Goal: Task Accomplishment & Management: Complete application form

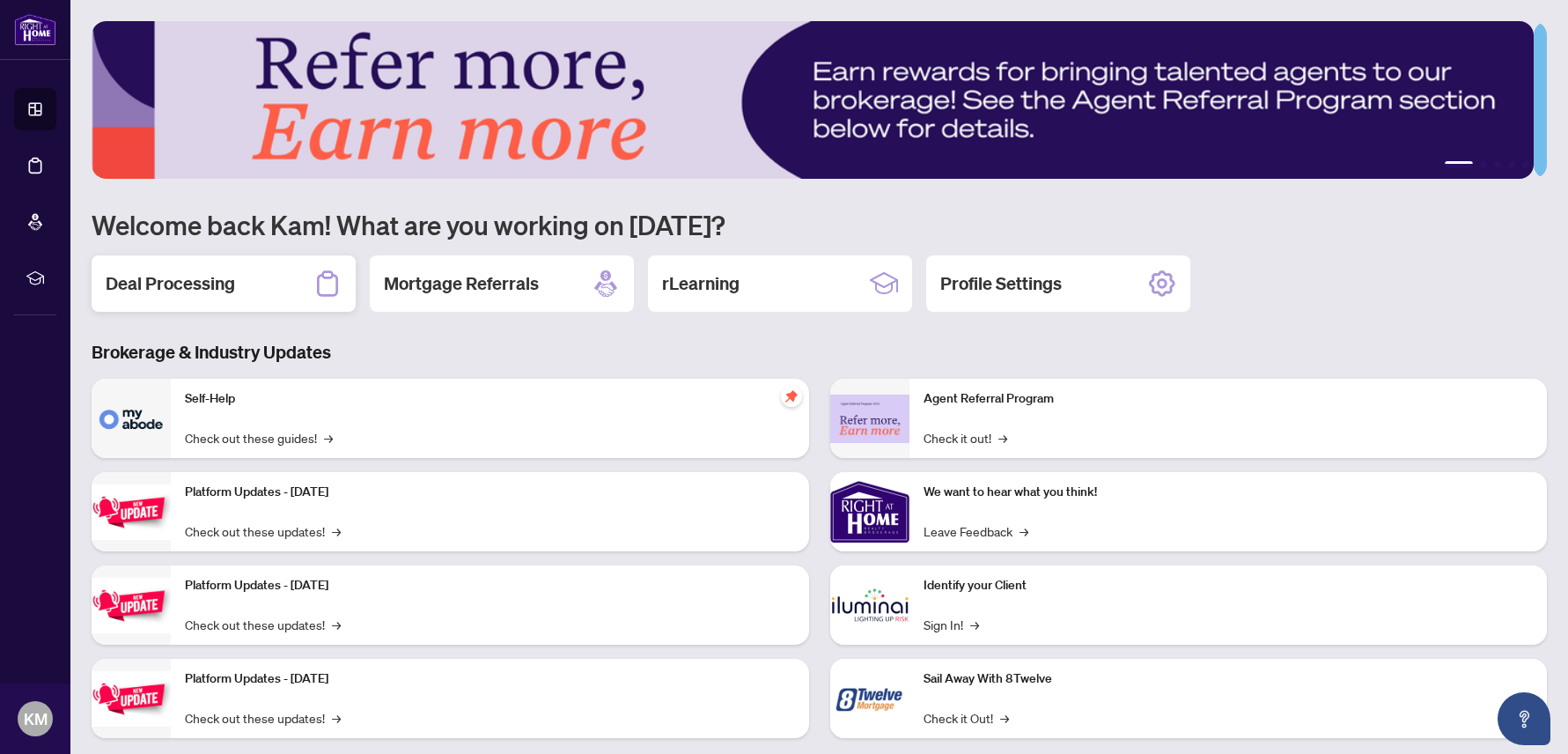
click at [231, 282] on h2 "Deal Processing" at bounding box center [170, 283] width 130 height 25
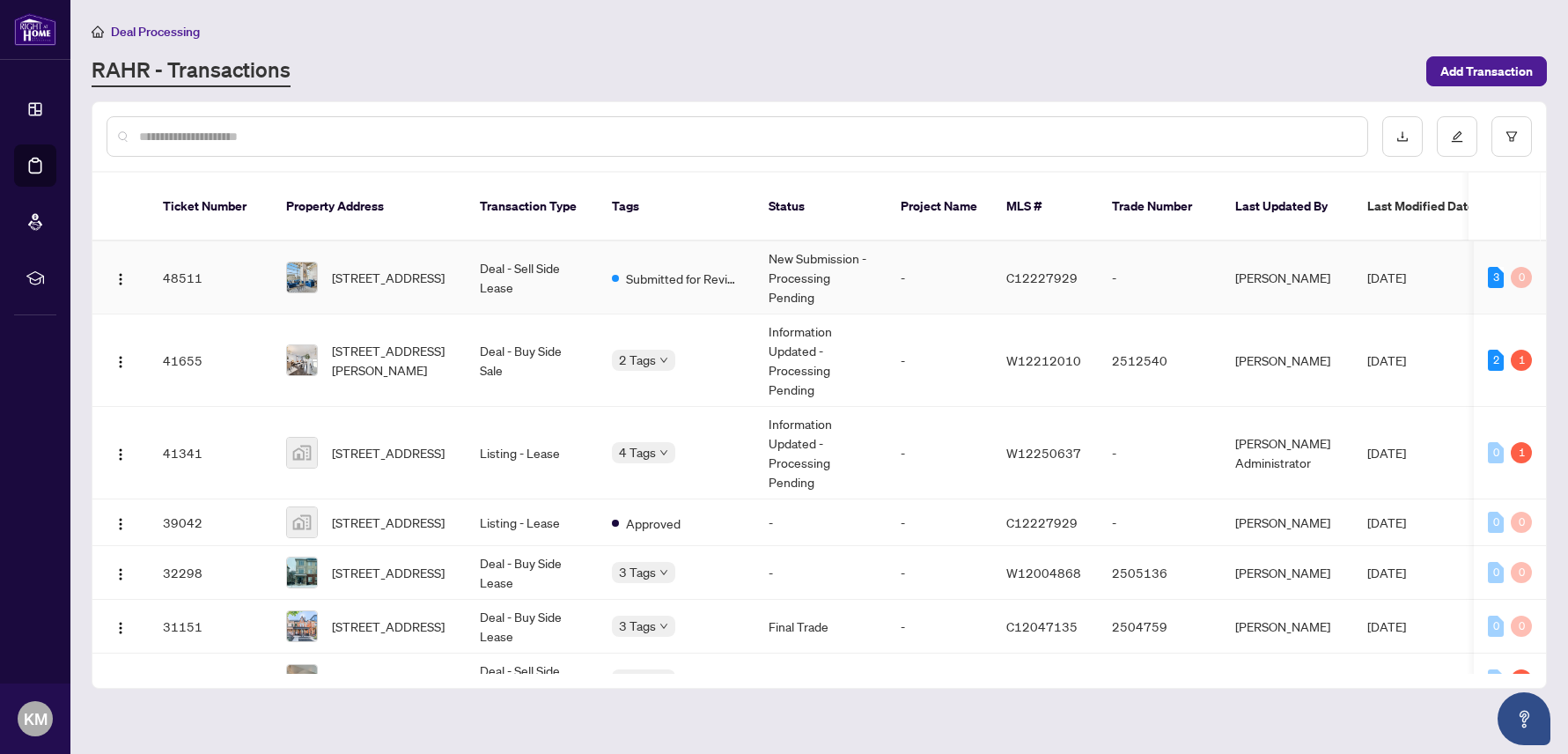
click at [782, 265] on td "New Submission - Processing Pending" at bounding box center [821, 278] width 133 height 73
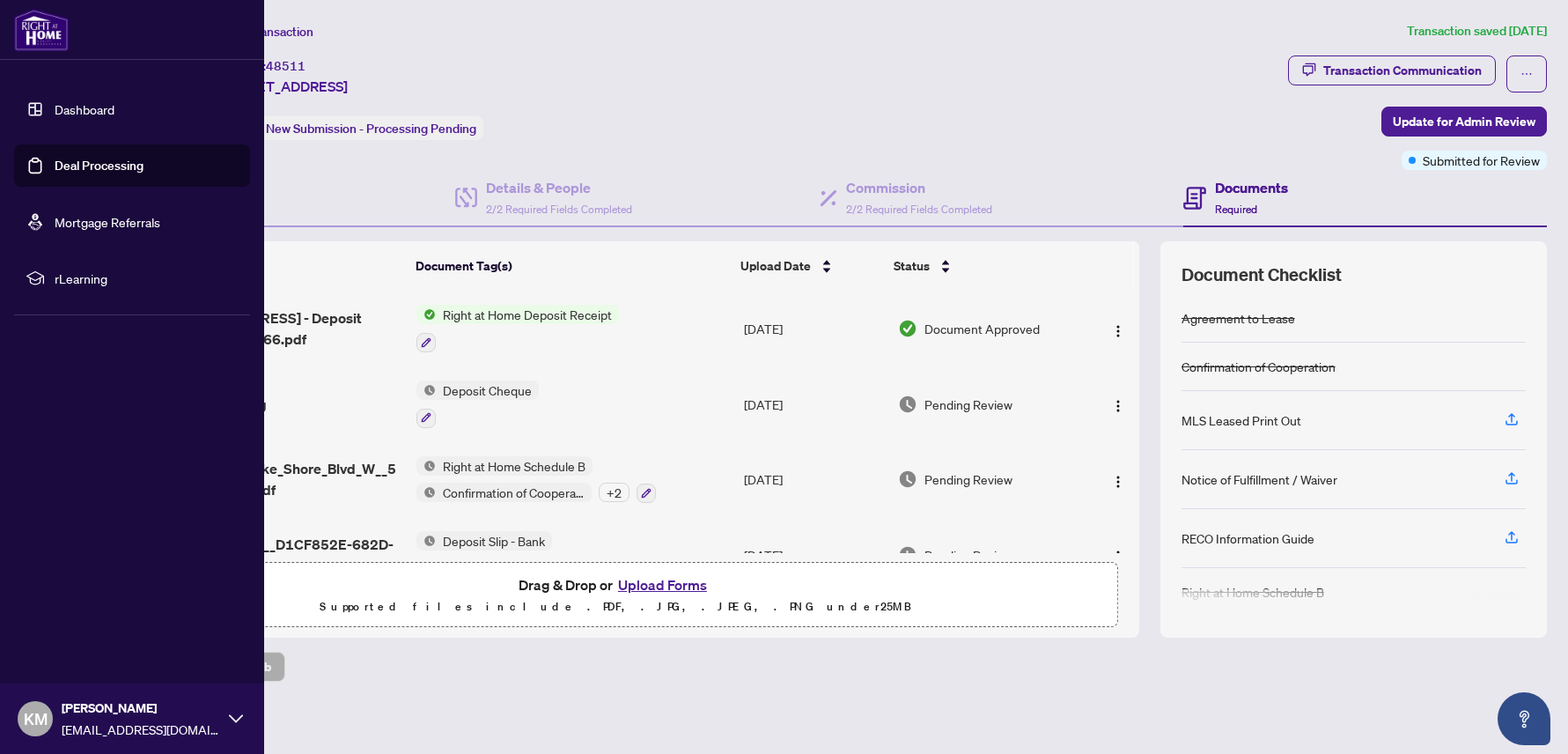
click at [90, 166] on link "Deal Processing" at bounding box center [99, 165] width 89 height 16
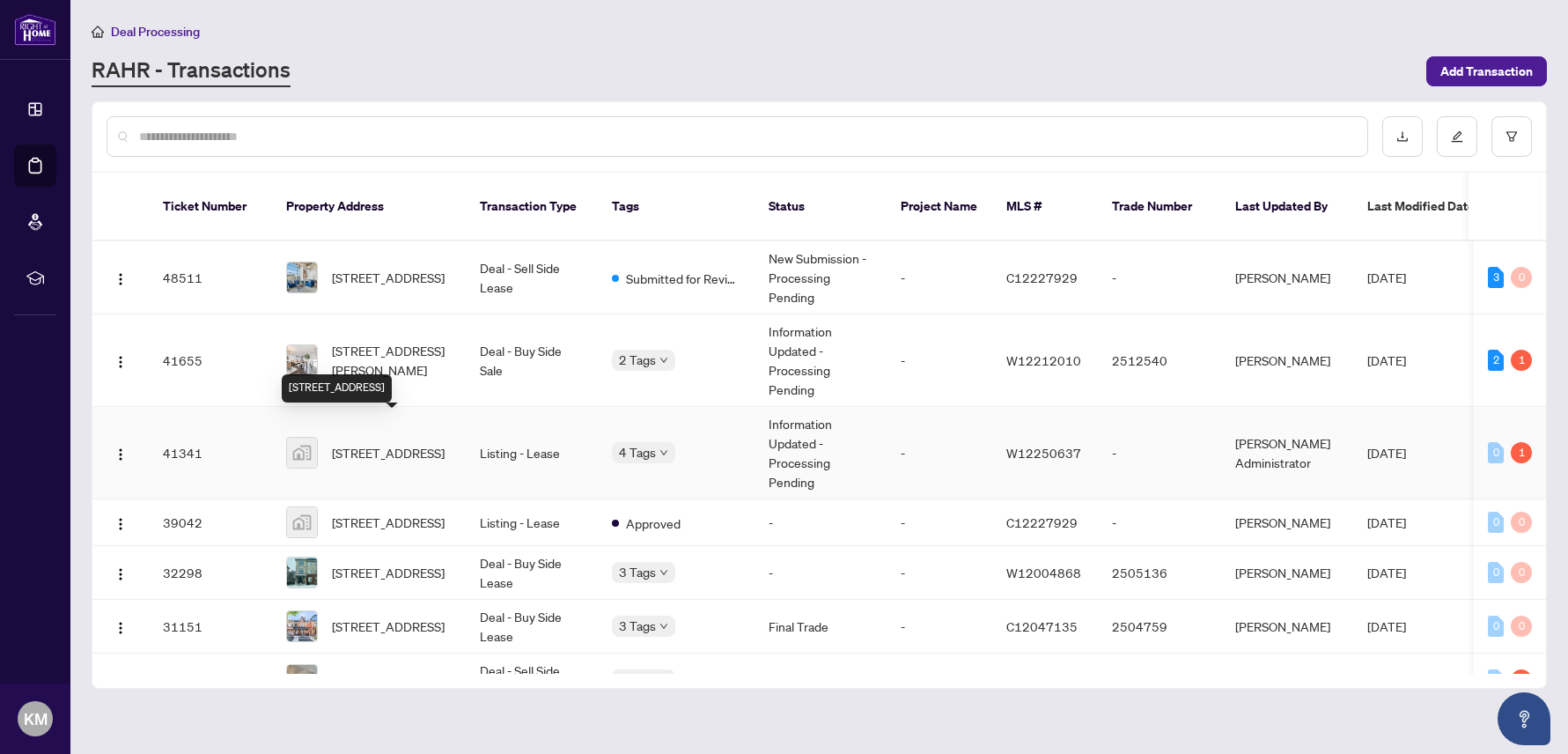
click at [412, 443] on span "[STREET_ADDRESS]" at bounding box center [388, 452] width 112 height 19
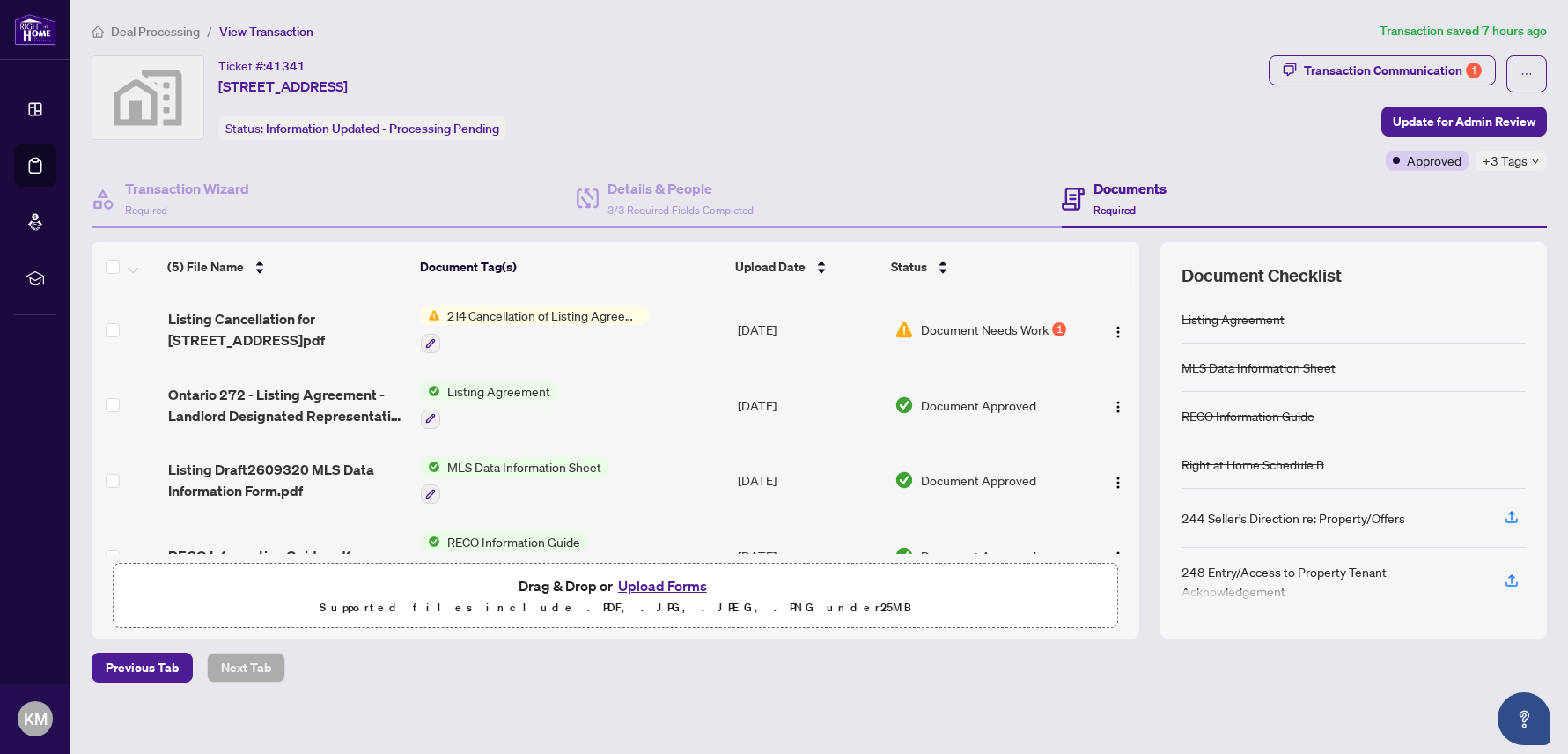
click at [654, 314] on td "214 Cancellation of Listing Agreement - Authority to Offer for Lease" at bounding box center [572, 328] width 317 height 76
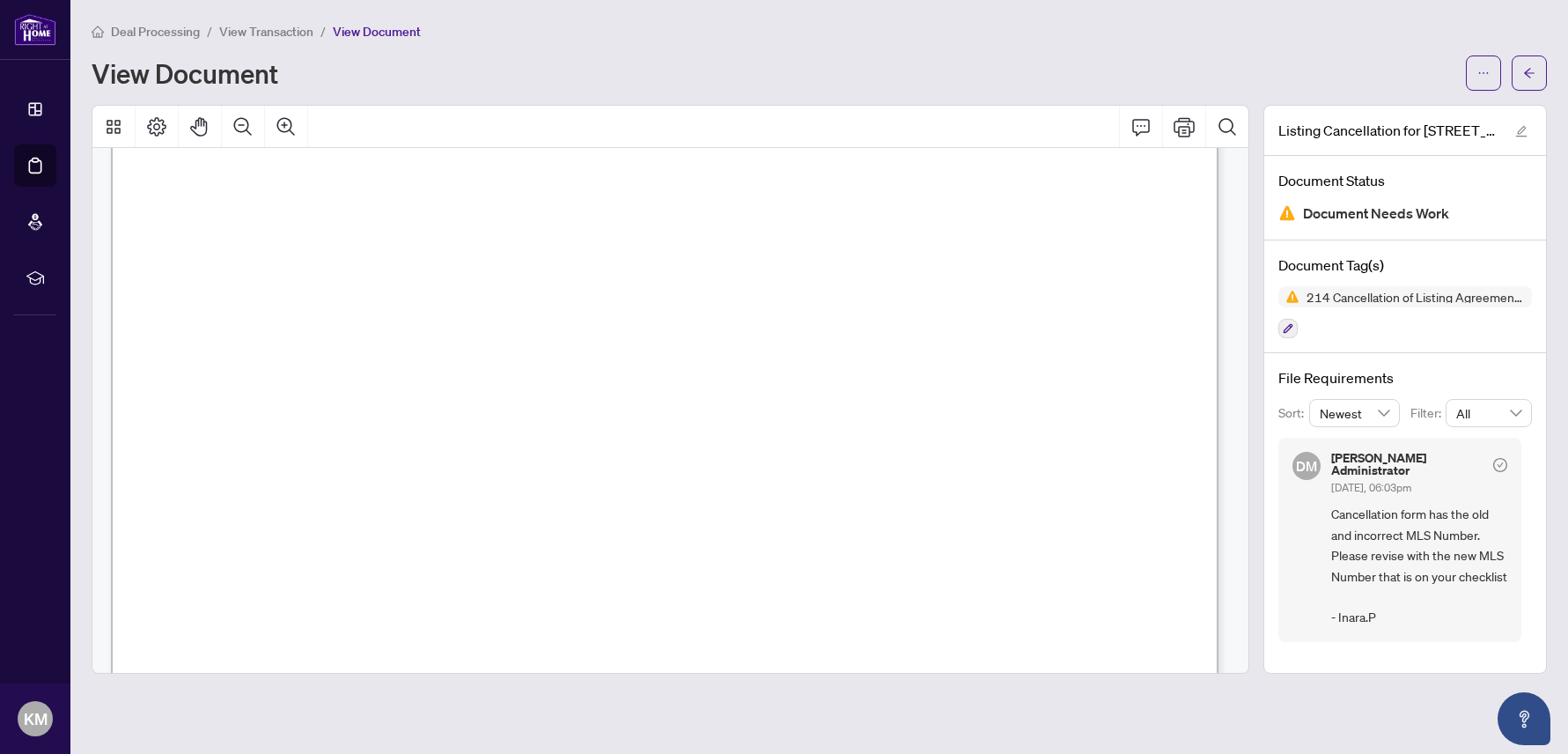
scroll to position [122, 0]
drag, startPoint x: 503, startPoint y: 384, endPoint x: 596, endPoint y: 384, distance: 93.0
click at [571, 384] on span "W5273123" at bounding box center [537, 388] width 69 height 17
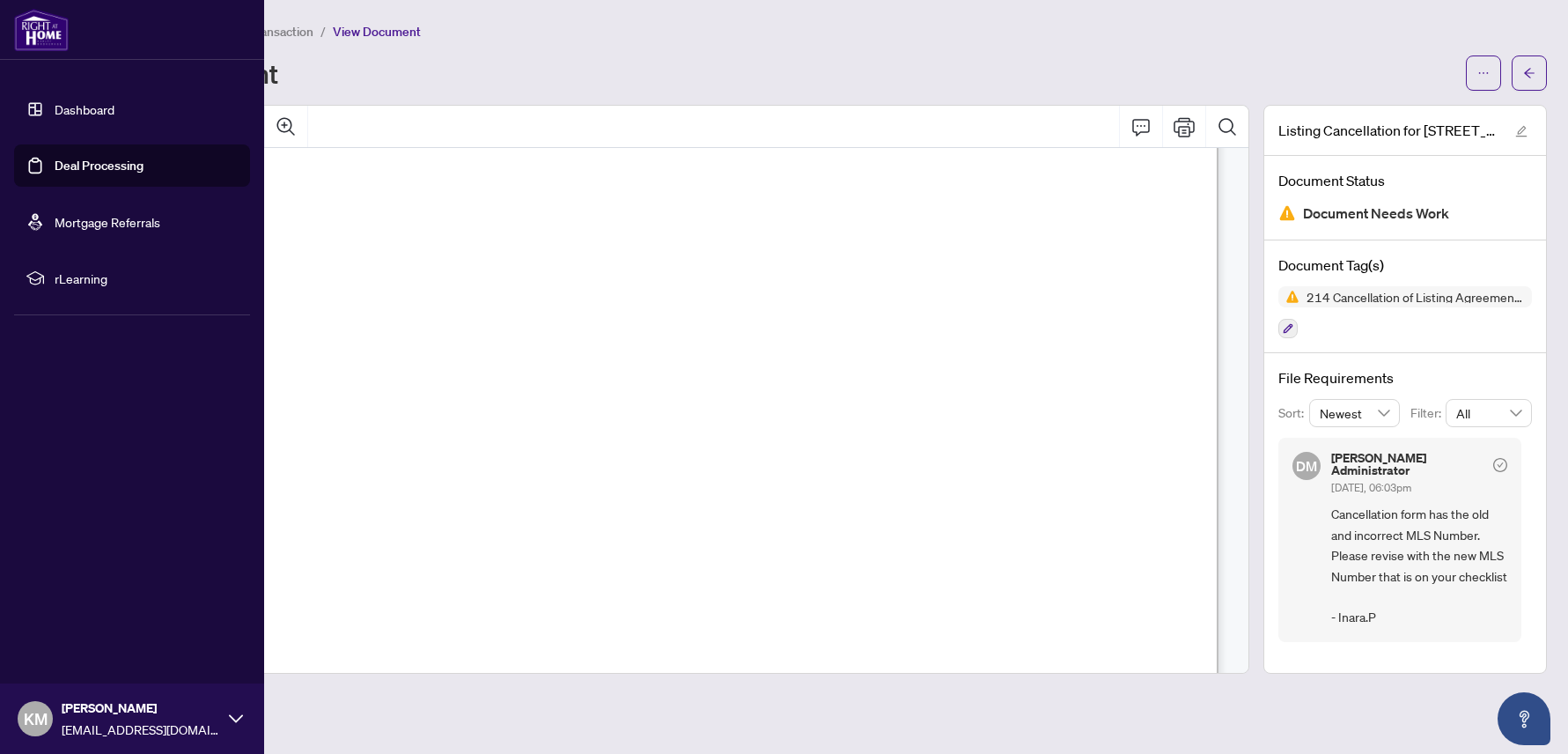
click at [55, 161] on link "Deal Processing" at bounding box center [99, 165] width 89 height 16
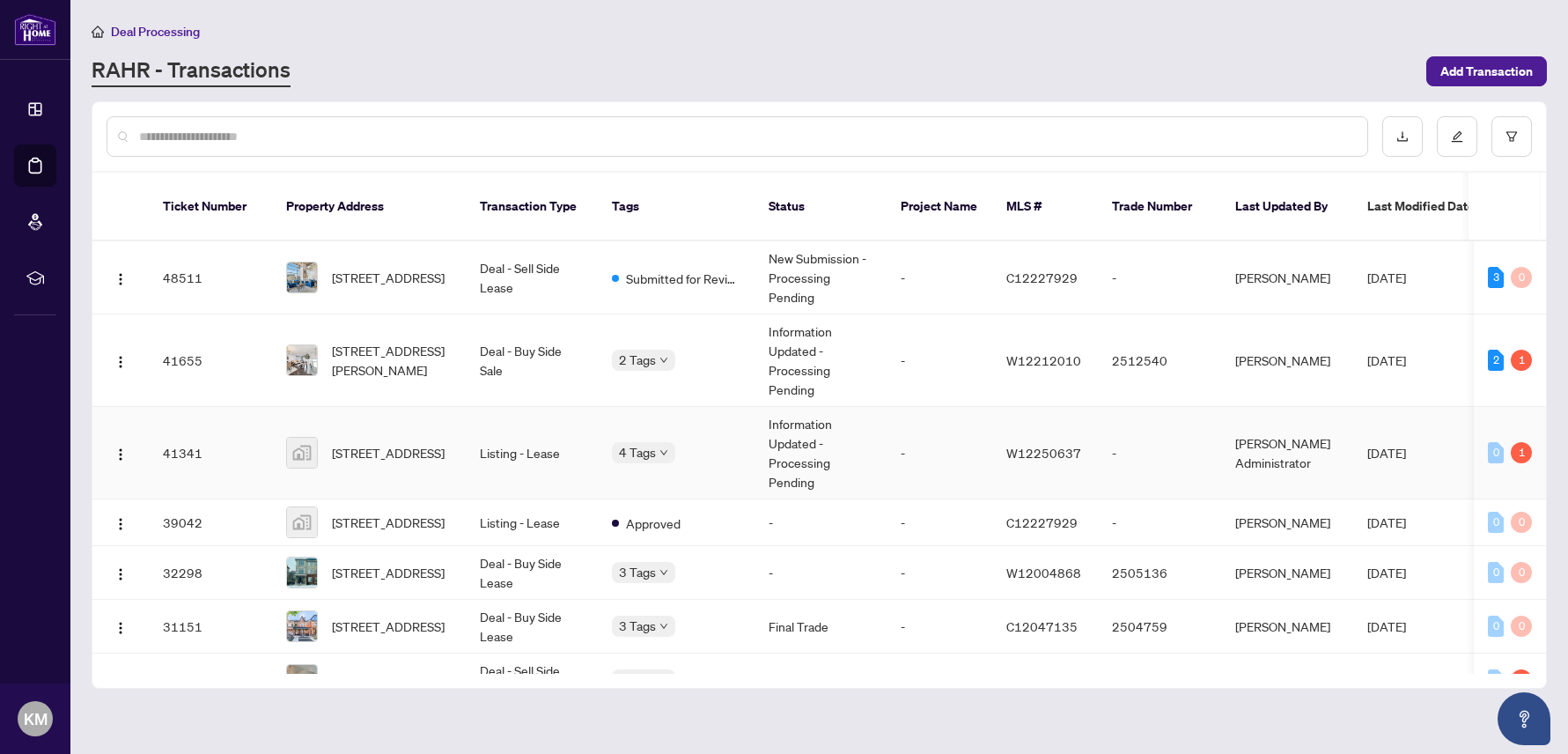
click at [496, 440] on td "Listing - Lease" at bounding box center [532, 453] width 133 height 92
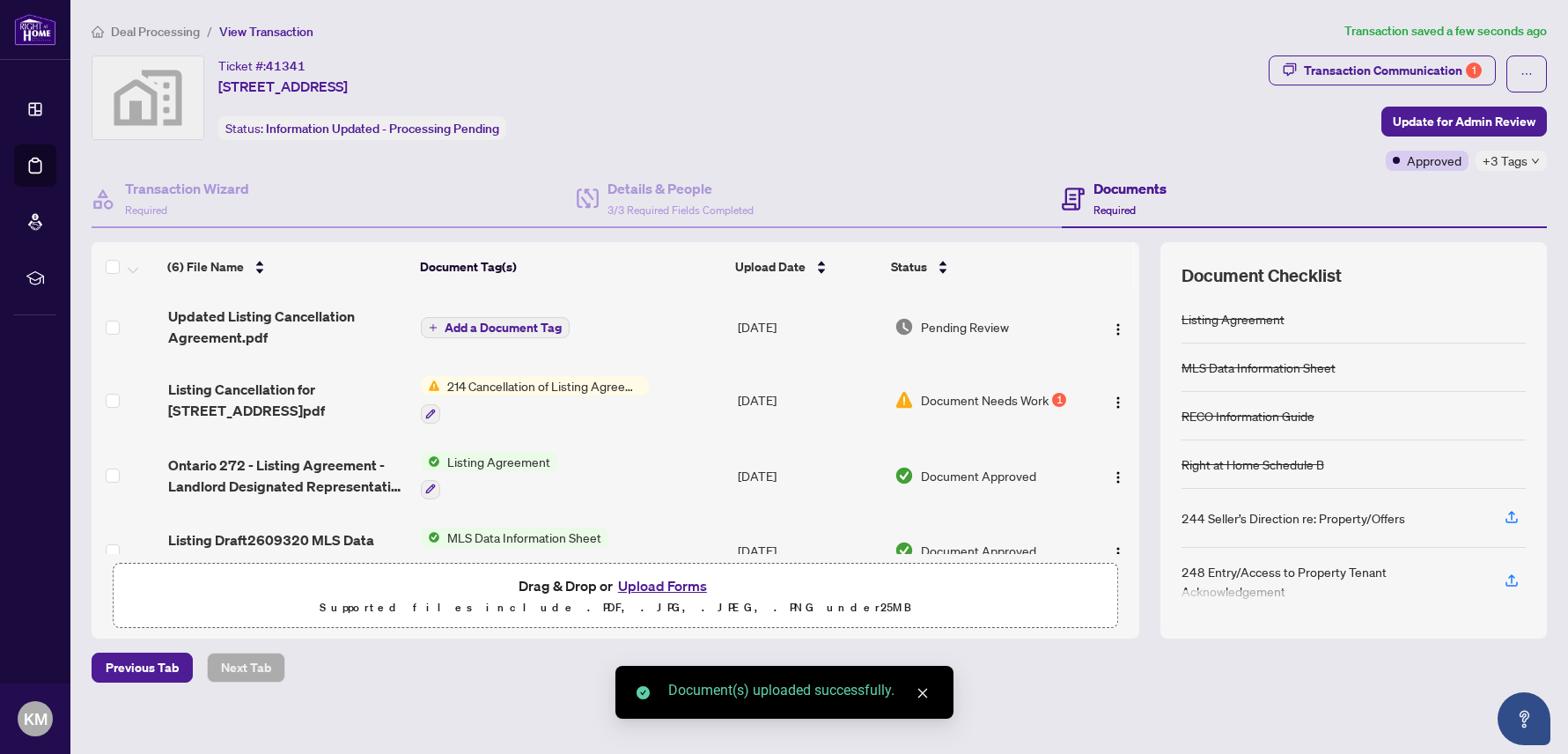
click at [509, 331] on span "Add a Document Tag" at bounding box center [503, 328] width 117 height 12
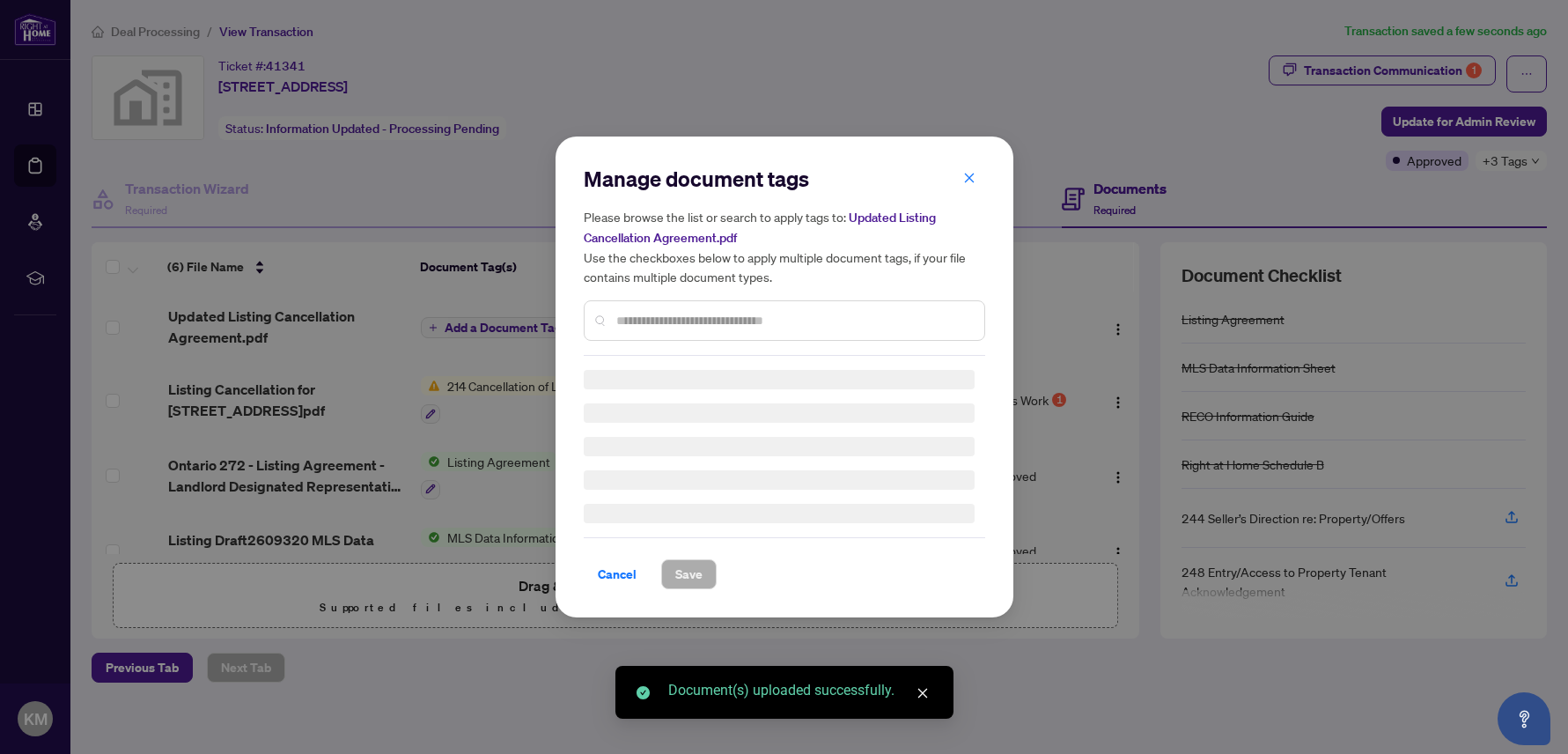
click at [650, 311] on div "Manage document tags Please browse the list or search to apply tags to: Updated…" at bounding box center [784, 259] width 401 height 191
click at [646, 323] on div "Manage document tags Please browse the list or search to apply tags to: Updated…" at bounding box center [784, 377] width 401 height 425
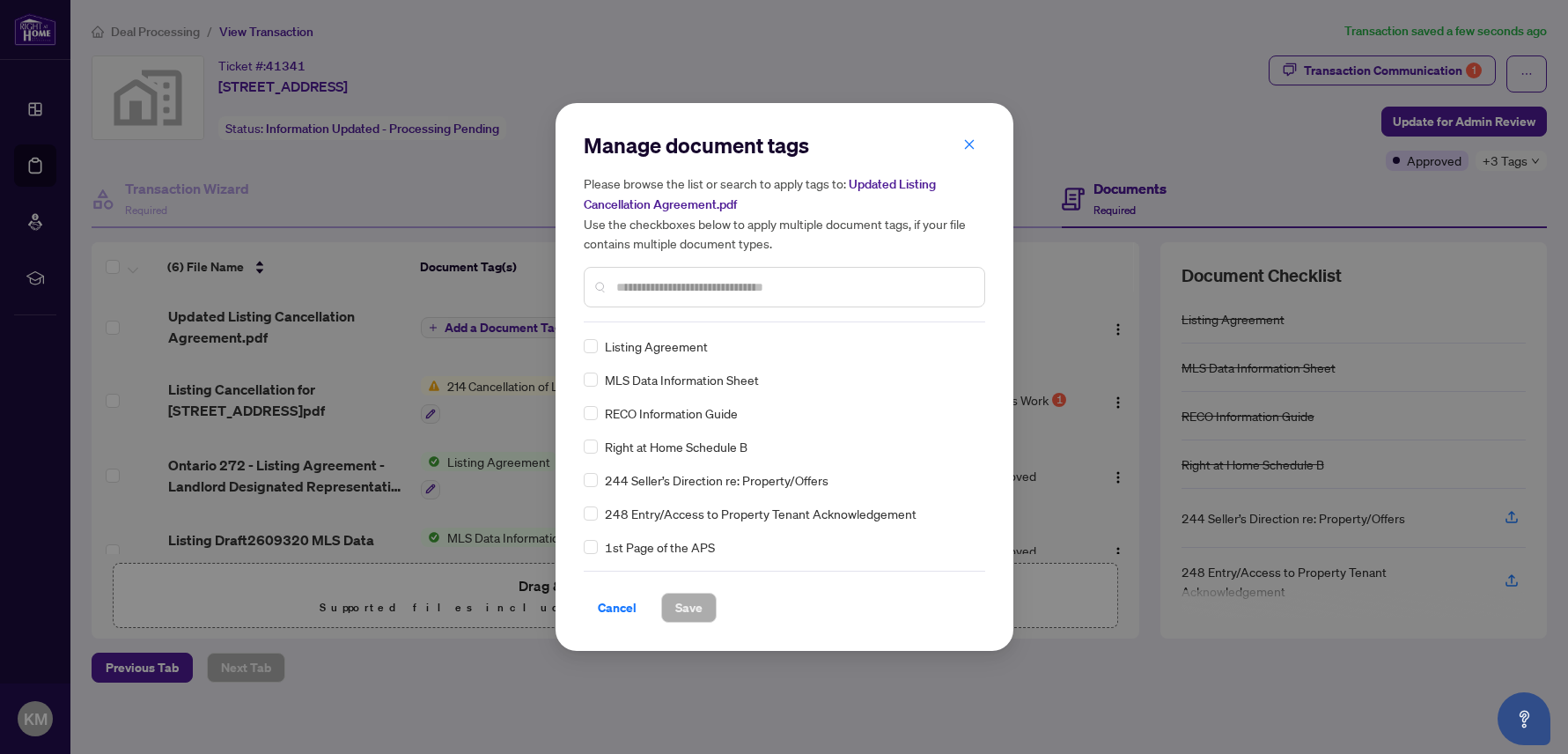
click at [646, 292] on input "text" at bounding box center [793, 287] width 354 height 19
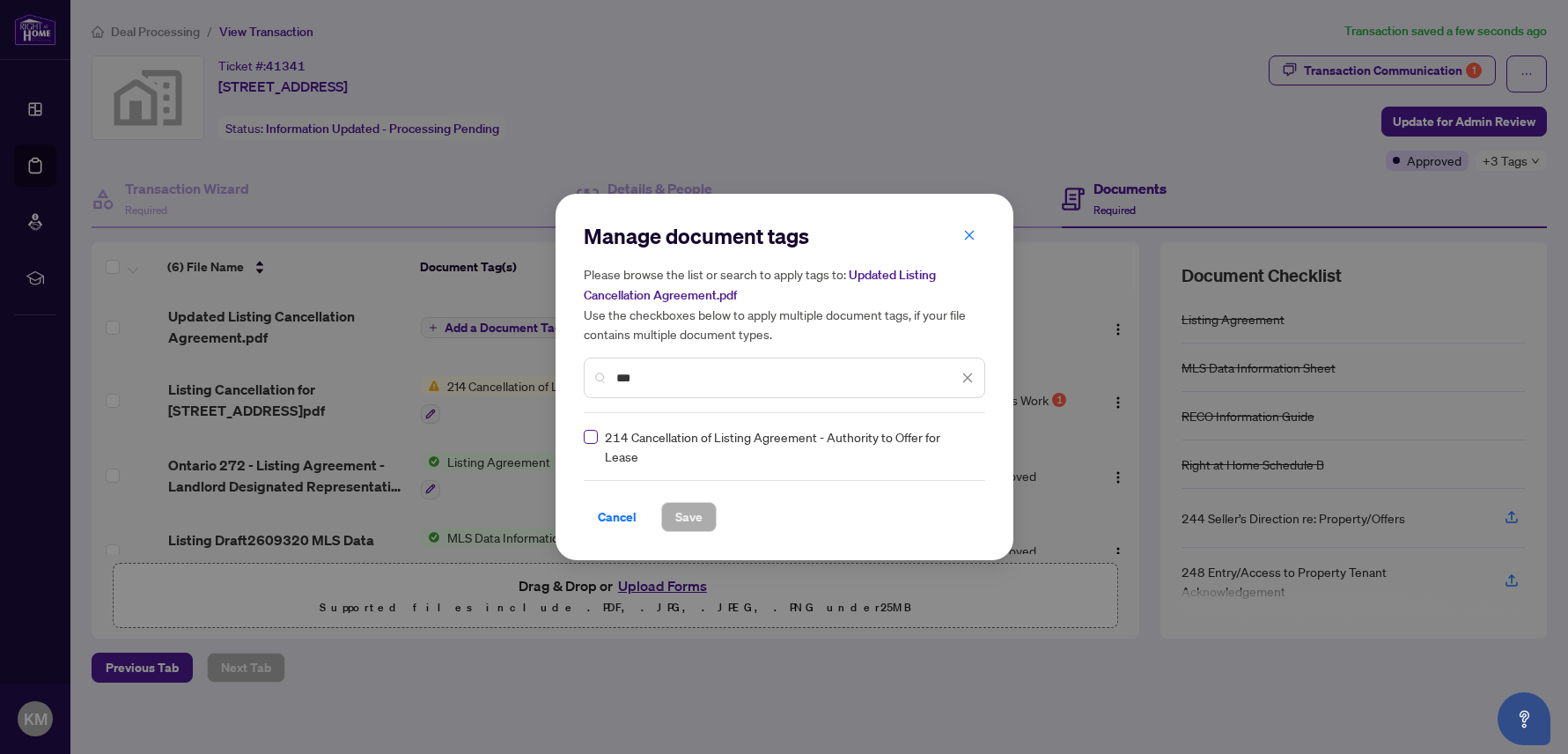
type input "***"
click at [704, 534] on div "Manage document tags Please browse the list or search to apply tags to: Updated…" at bounding box center [784, 377] width 458 height 366
click at [694, 513] on span "Save" at bounding box center [688, 516] width 27 height 28
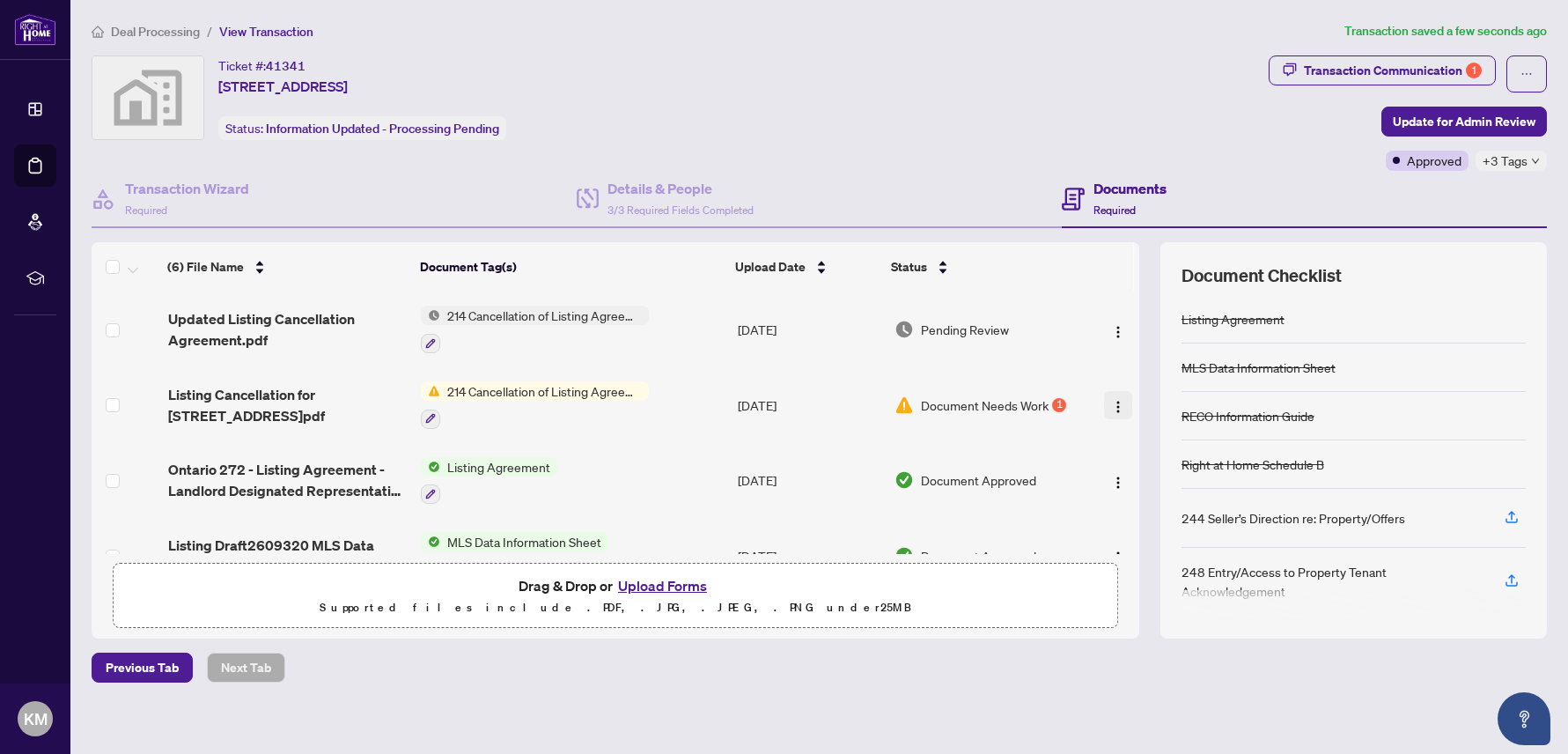
click at [1111, 401] on img "button" at bounding box center [1118, 406] width 14 height 14
click at [967, 397] on span "Document Needs Work" at bounding box center [984, 405] width 128 height 19
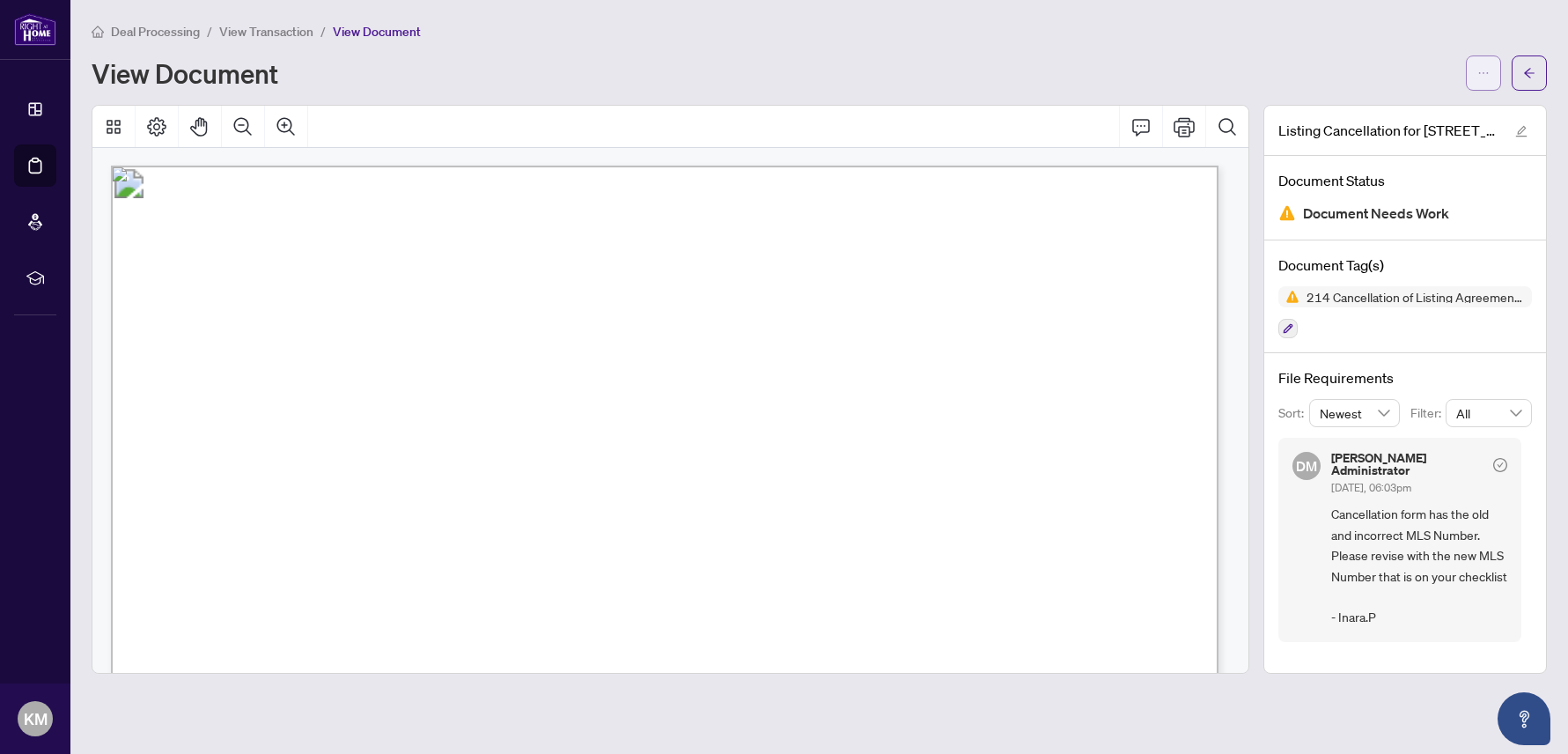
click at [1496, 72] on button "button" at bounding box center [1483, 73] width 36 height 36
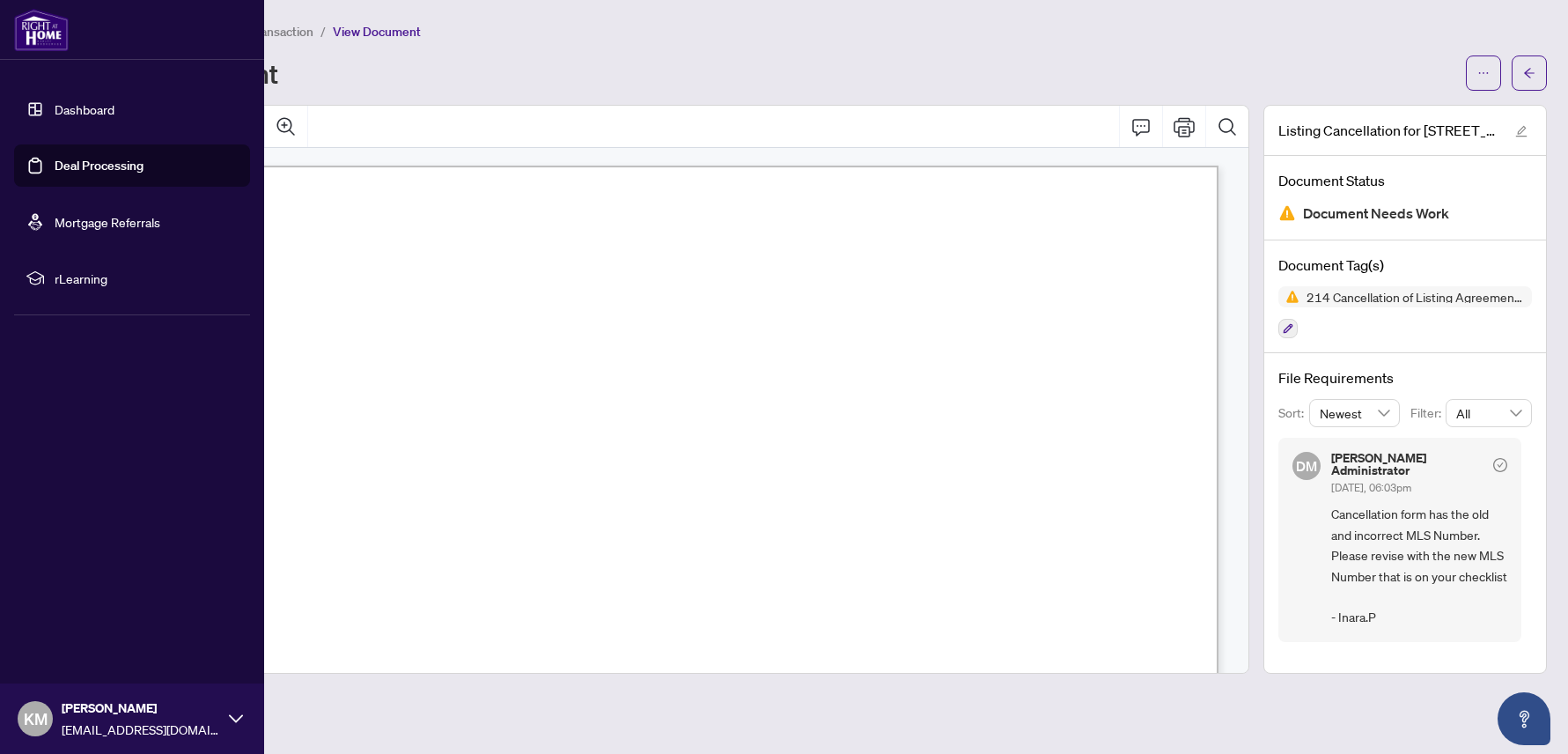
click at [100, 158] on link "Deal Processing" at bounding box center [99, 165] width 89 height 16
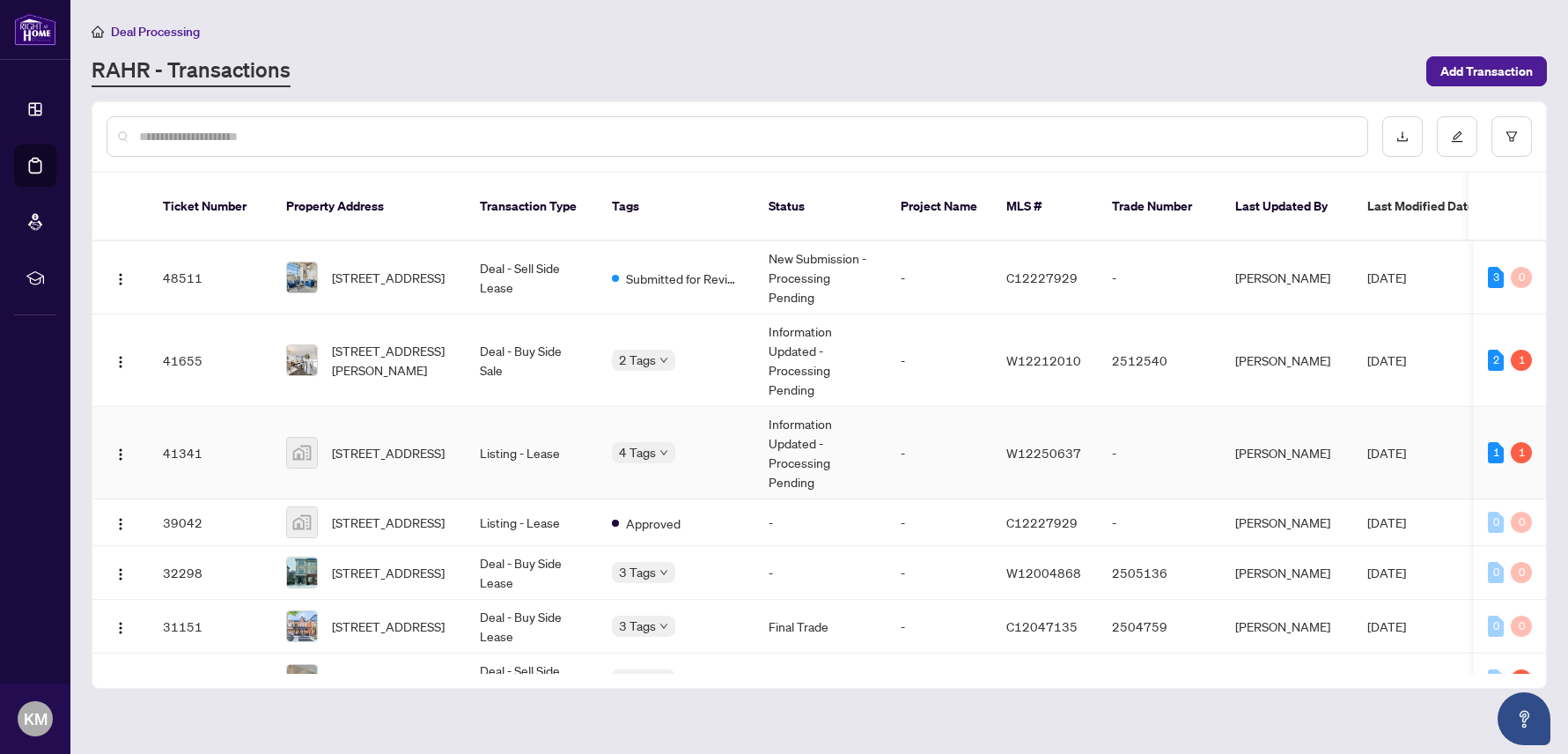
click at [453, 450] on td "[STREET_ADDRESS]" at bounding box center [369, 453] width 194 height 92
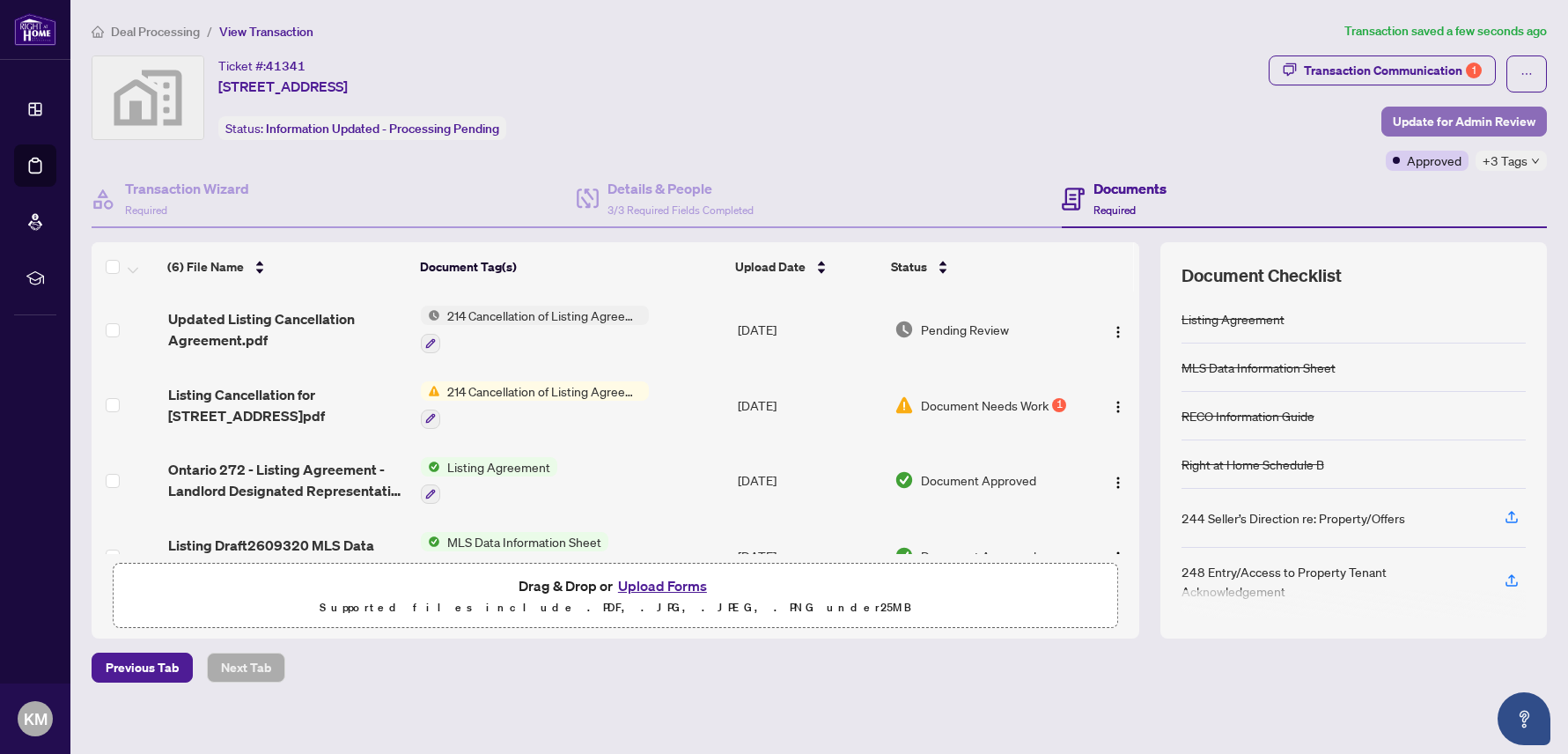
click at [1422, 116] on span "Update for Admin Review" at bounding box center [1463, 121] width 143 height 28
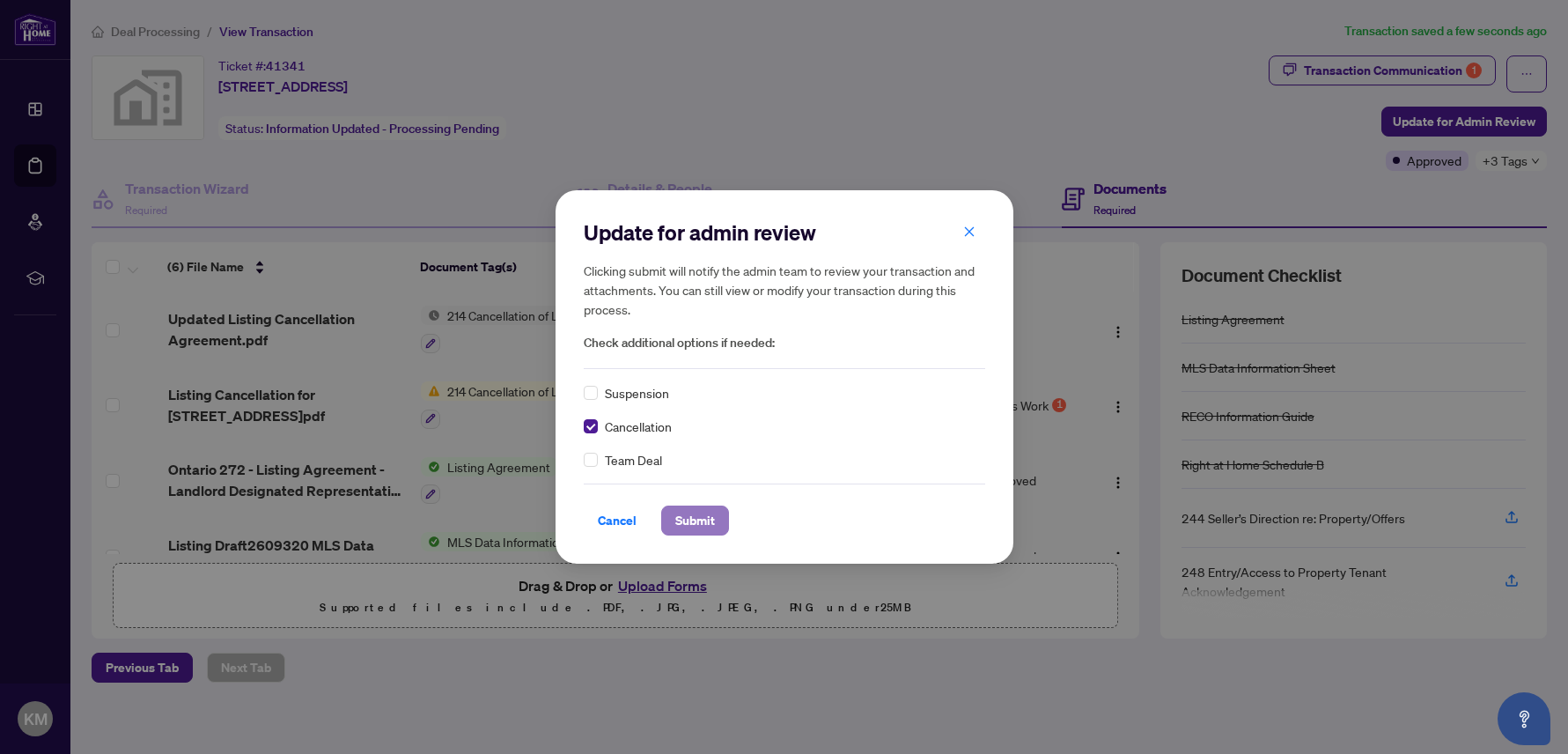
click at [700, 511] on span "Submit" at bounding box center [694, 520] width 39 height 28
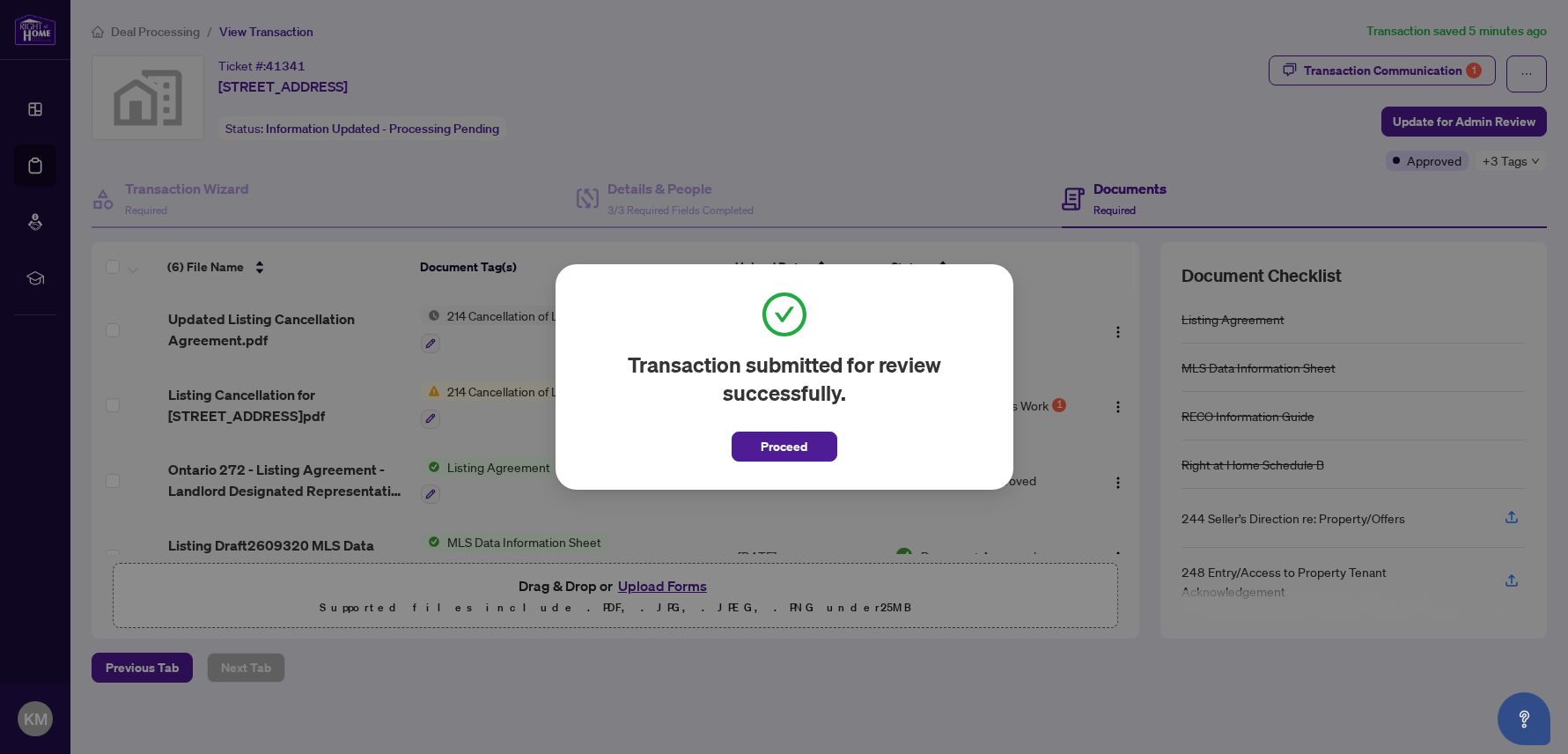
click at [784, 446] on span "Proceed" at bounding box center [784, 446] width 47 height 28
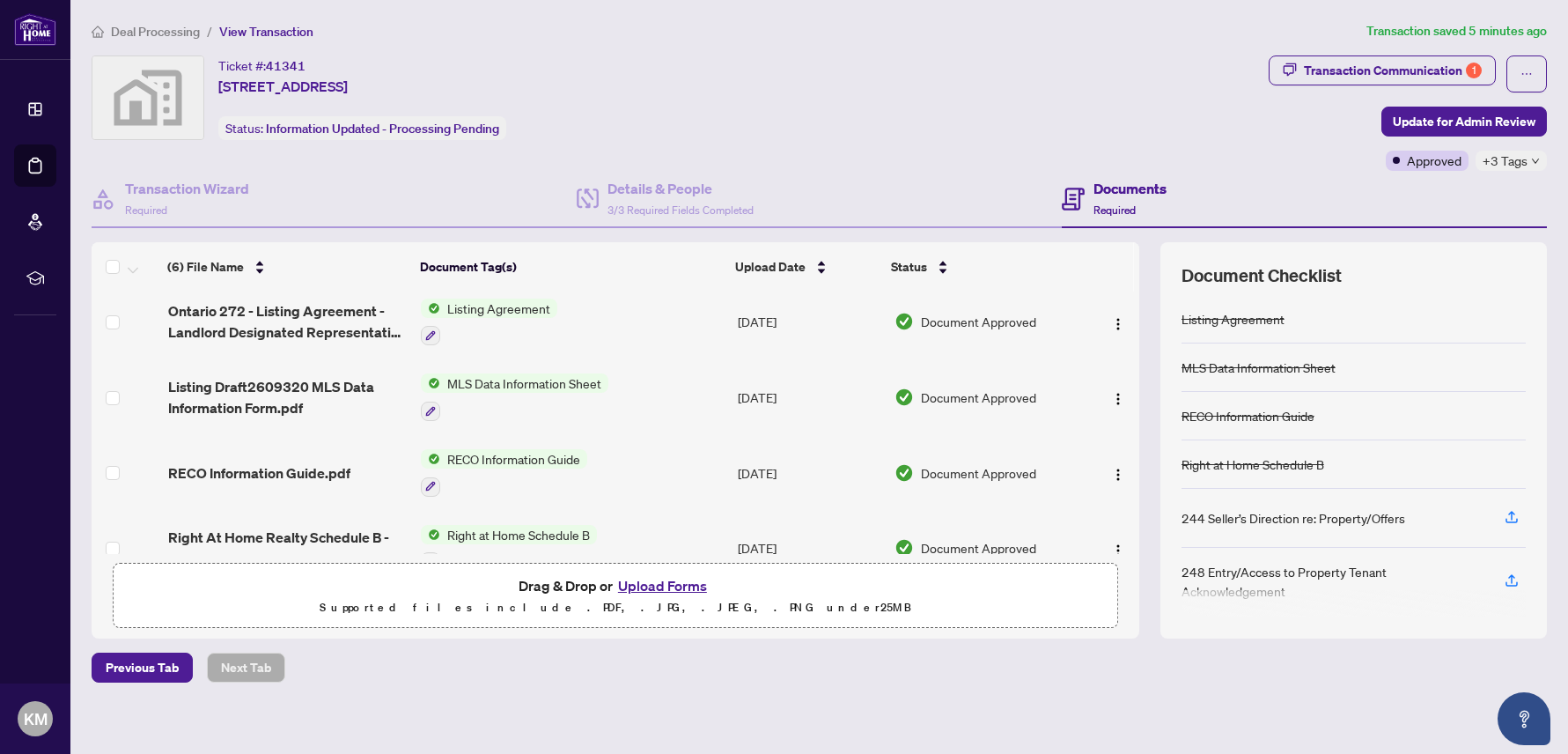
scroll to position [158, 0]
click at [1111, 319] on img "button" at bounding box center [1118, 325] width 14 height 14
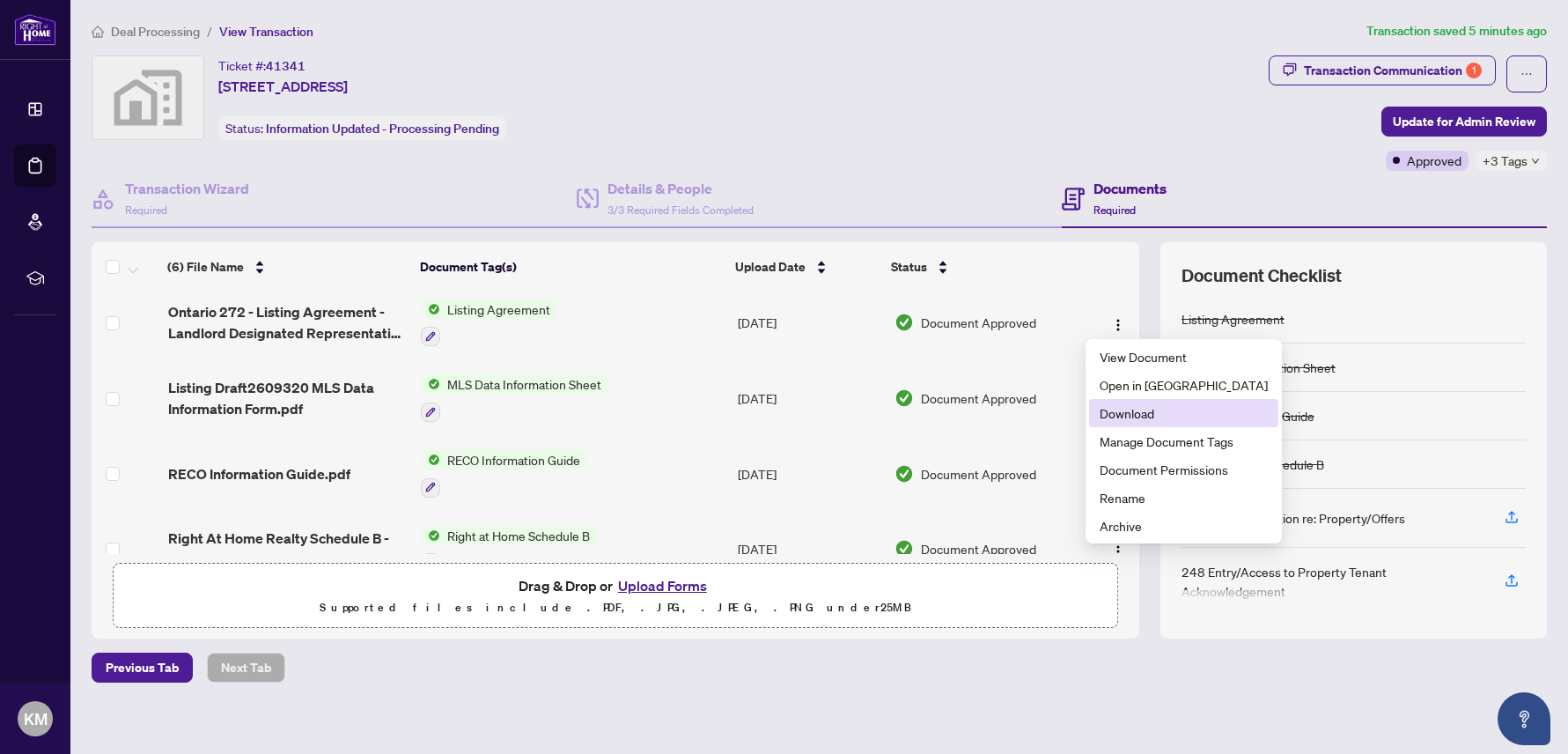
click at [1115, 410] on span "Download" at bounding box center [1183, 413] width 168 height 19
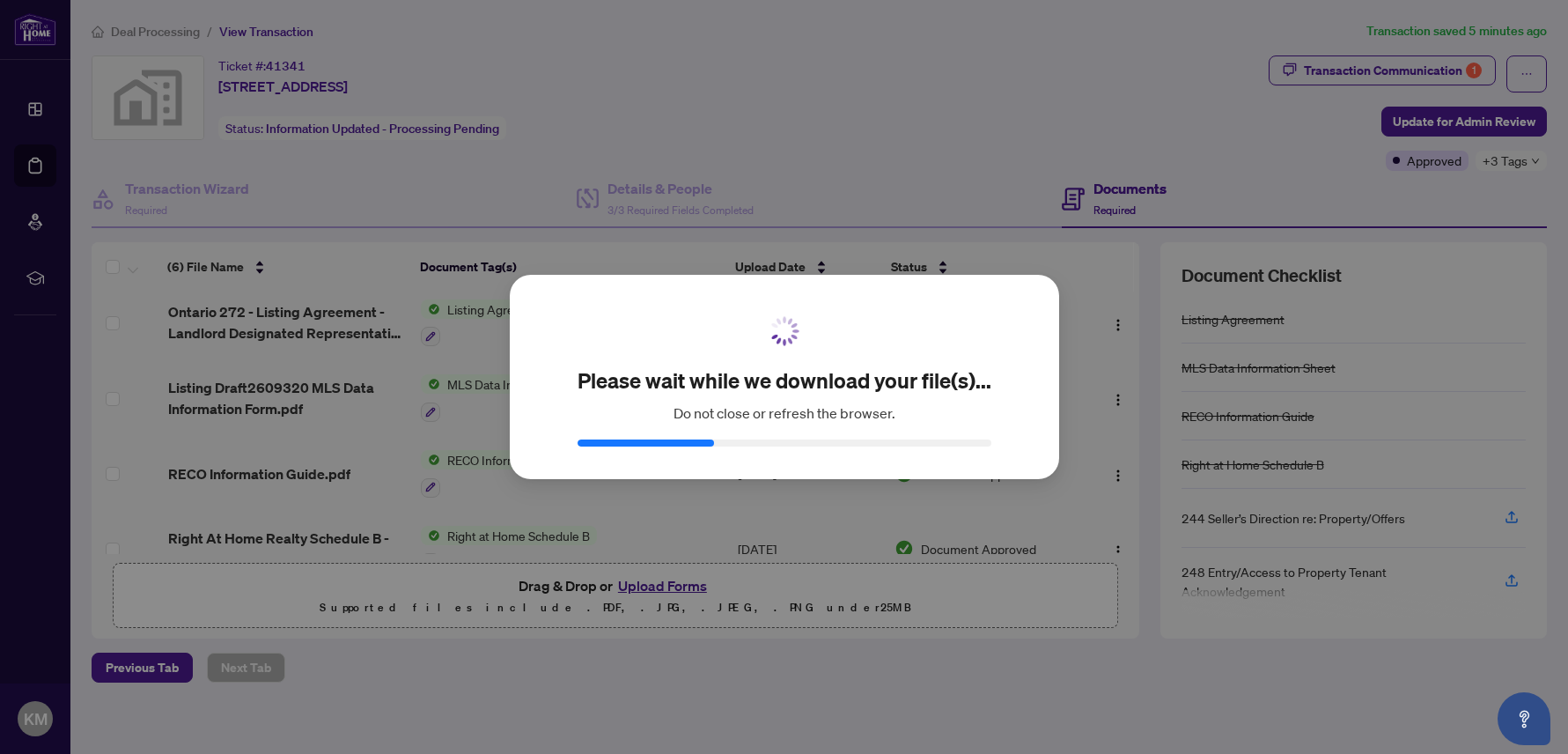
click at [910, 499] on div "Please wait while we download your file(s)... Do not close or refresh the brows…" at bounding box center [784, 377] width 1568 height 754
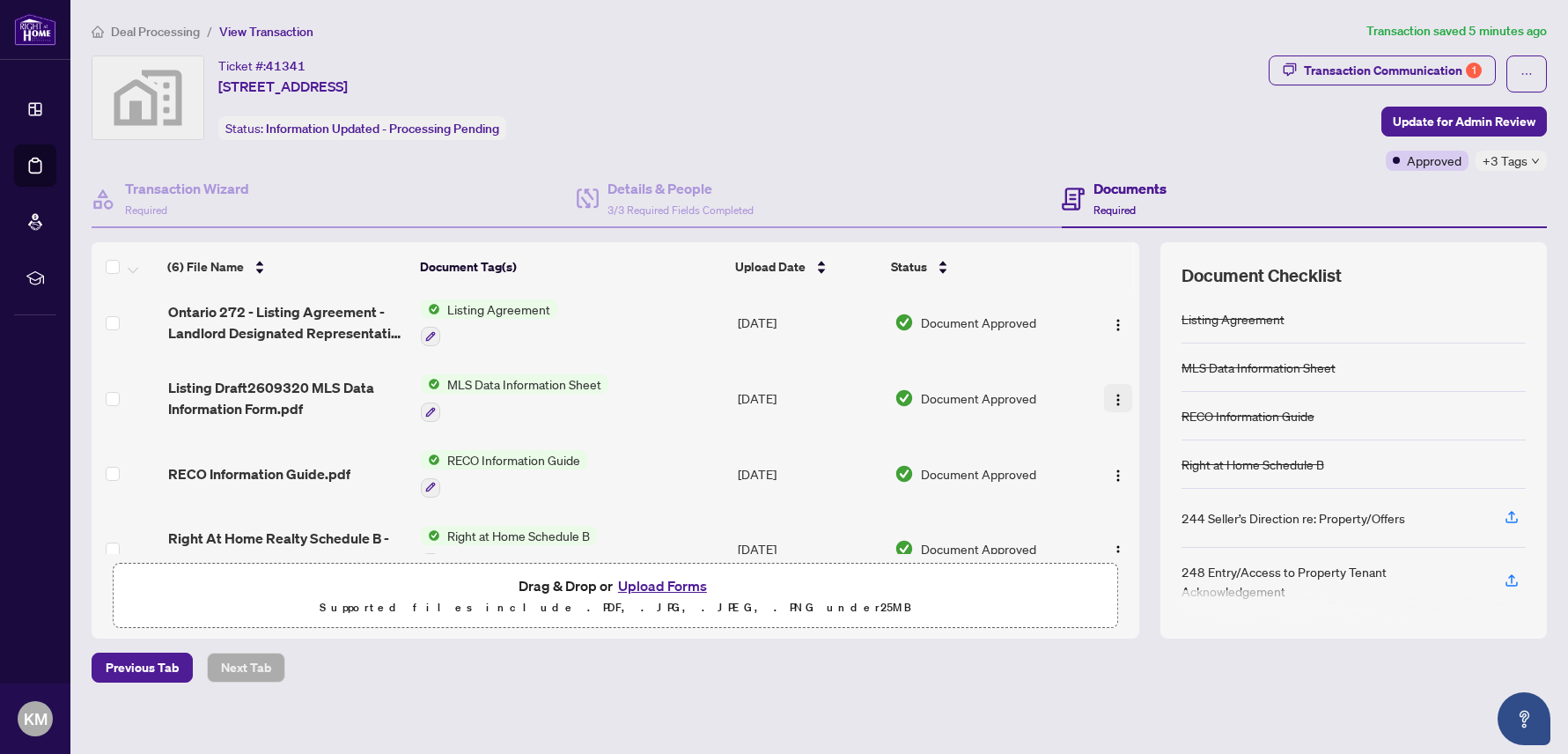
click at [1111, 394] on img "button" at bounding box center [1118, 400] width 14 height 14
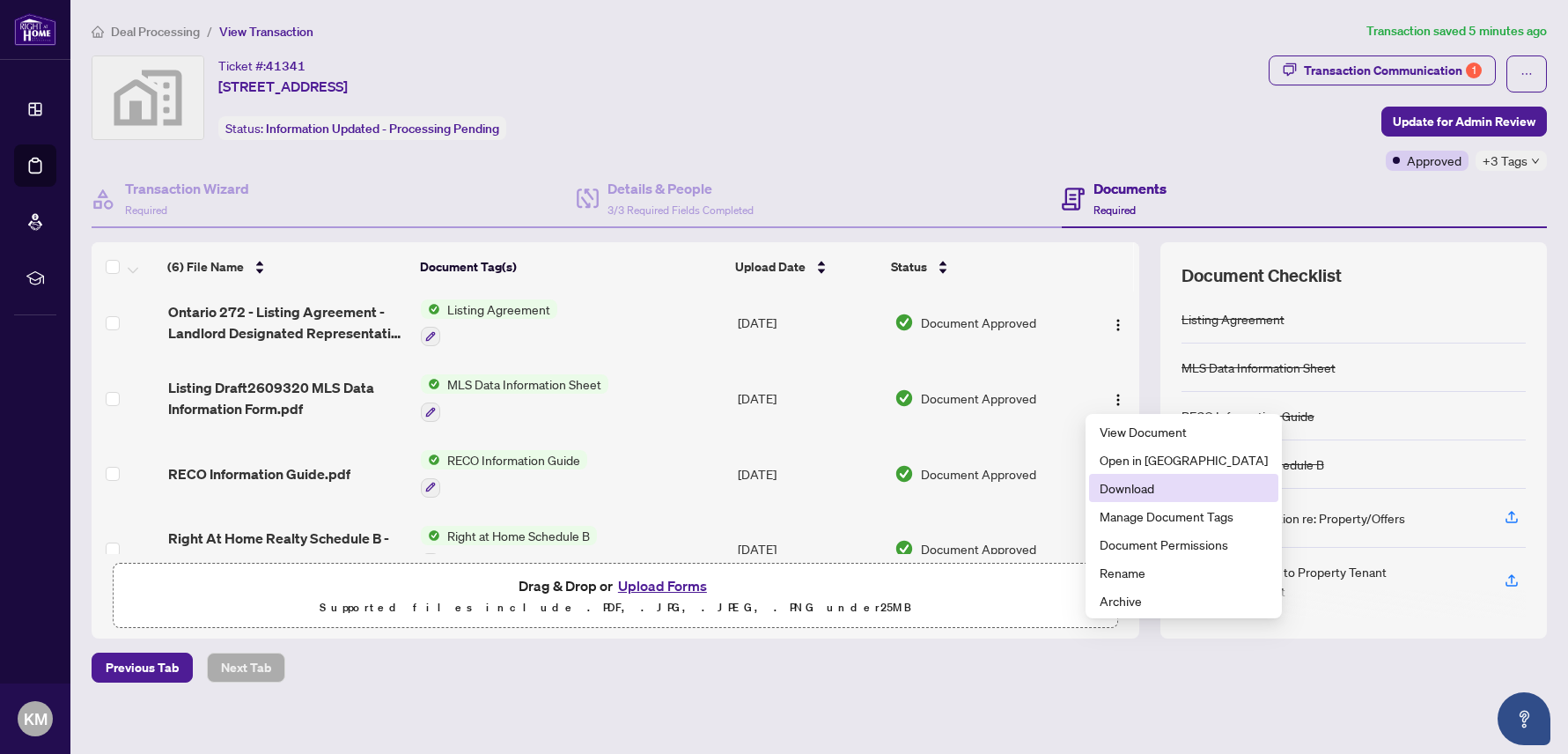
click at [1114, 481] on span "Download" at bounding box center [1183, 488] width 168 height 19
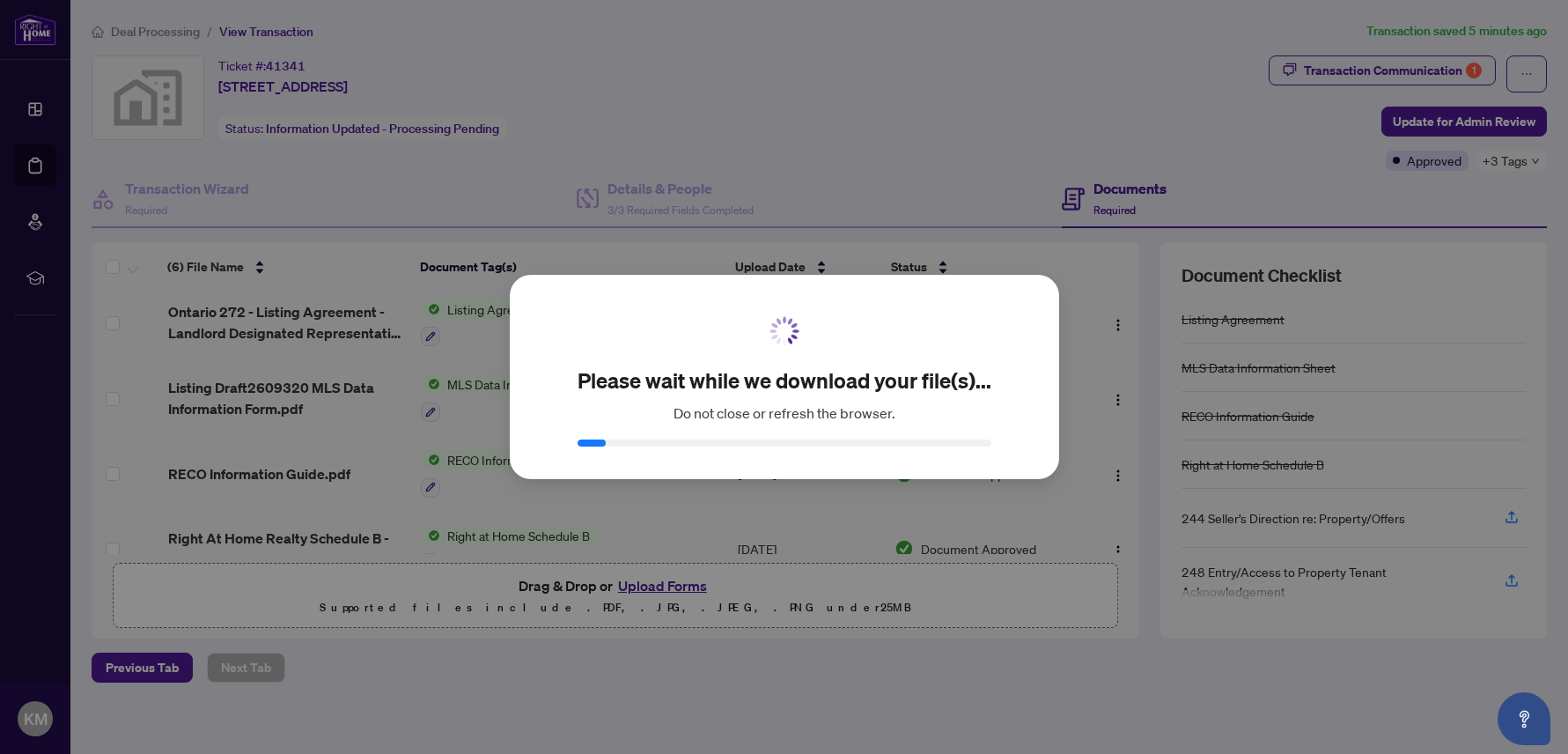
click at [1003, 510] on div "Please wait while we download your file(s)... Do not close or refresh the brows…" at bounding box center [784, 377] width 1568 height 754
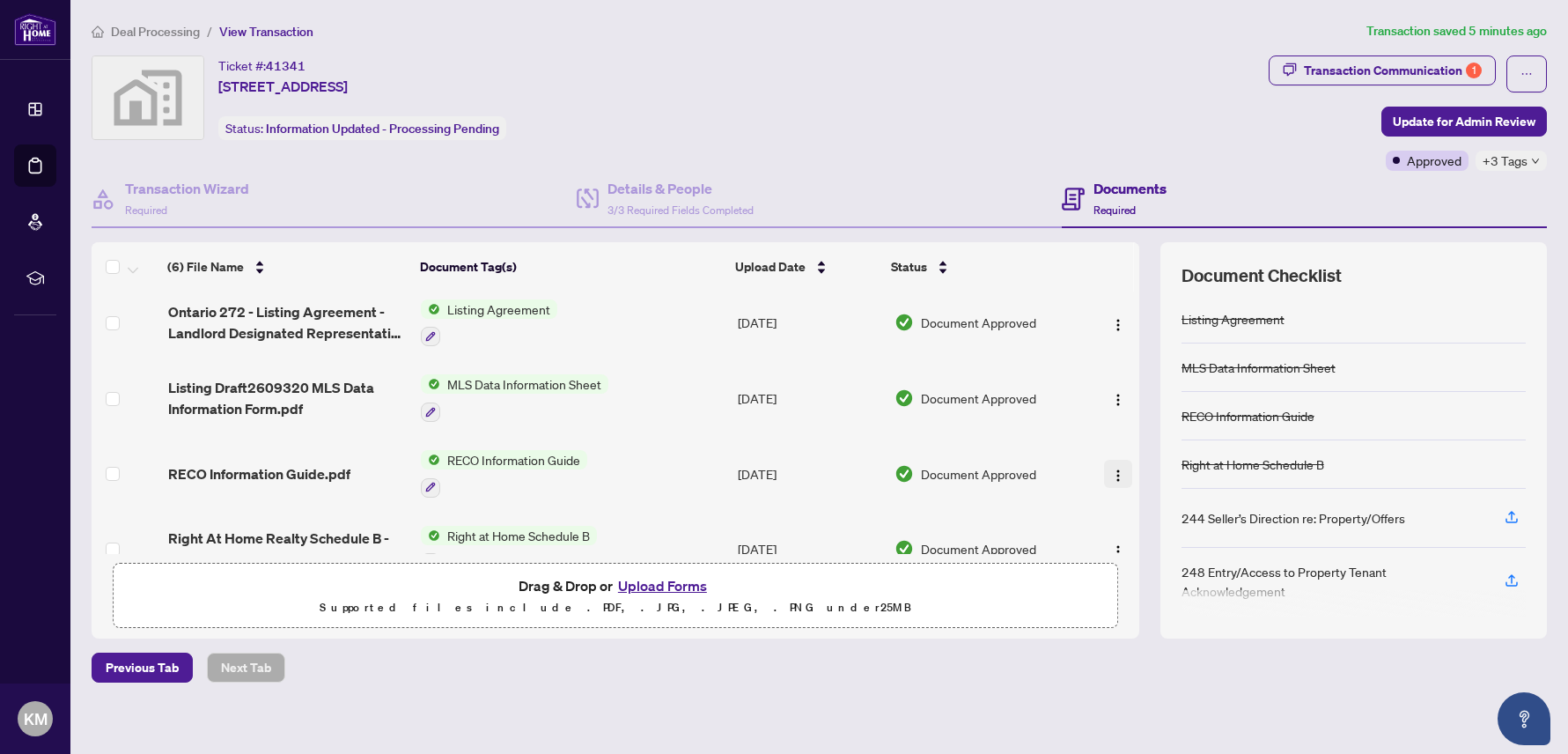
click at [1111, 471] on img "button" at bounding box center [1118, 475] width 14 height 14
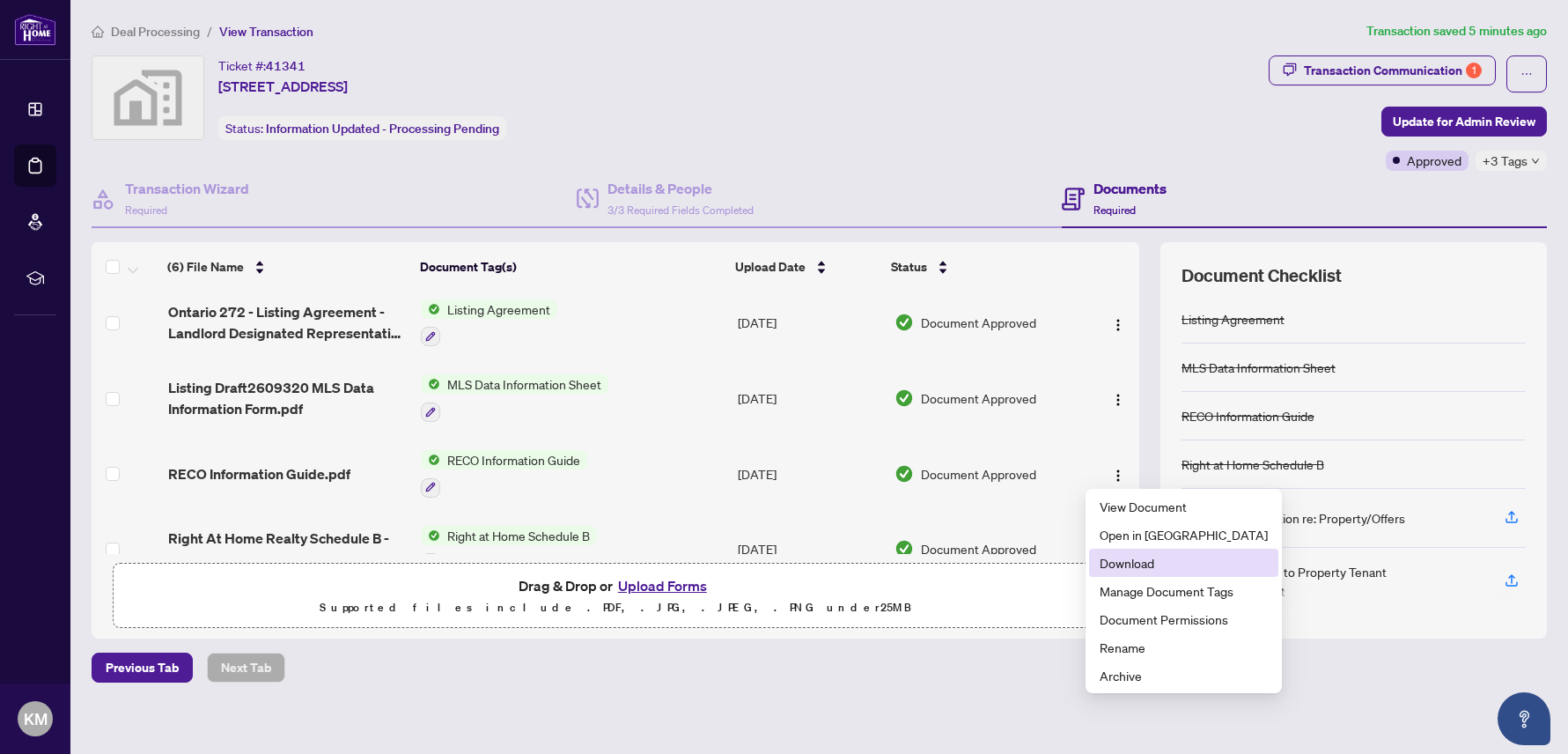
click at [1126, 564] on span "Download" at bounding box center [1183, 563] width 168 height 19
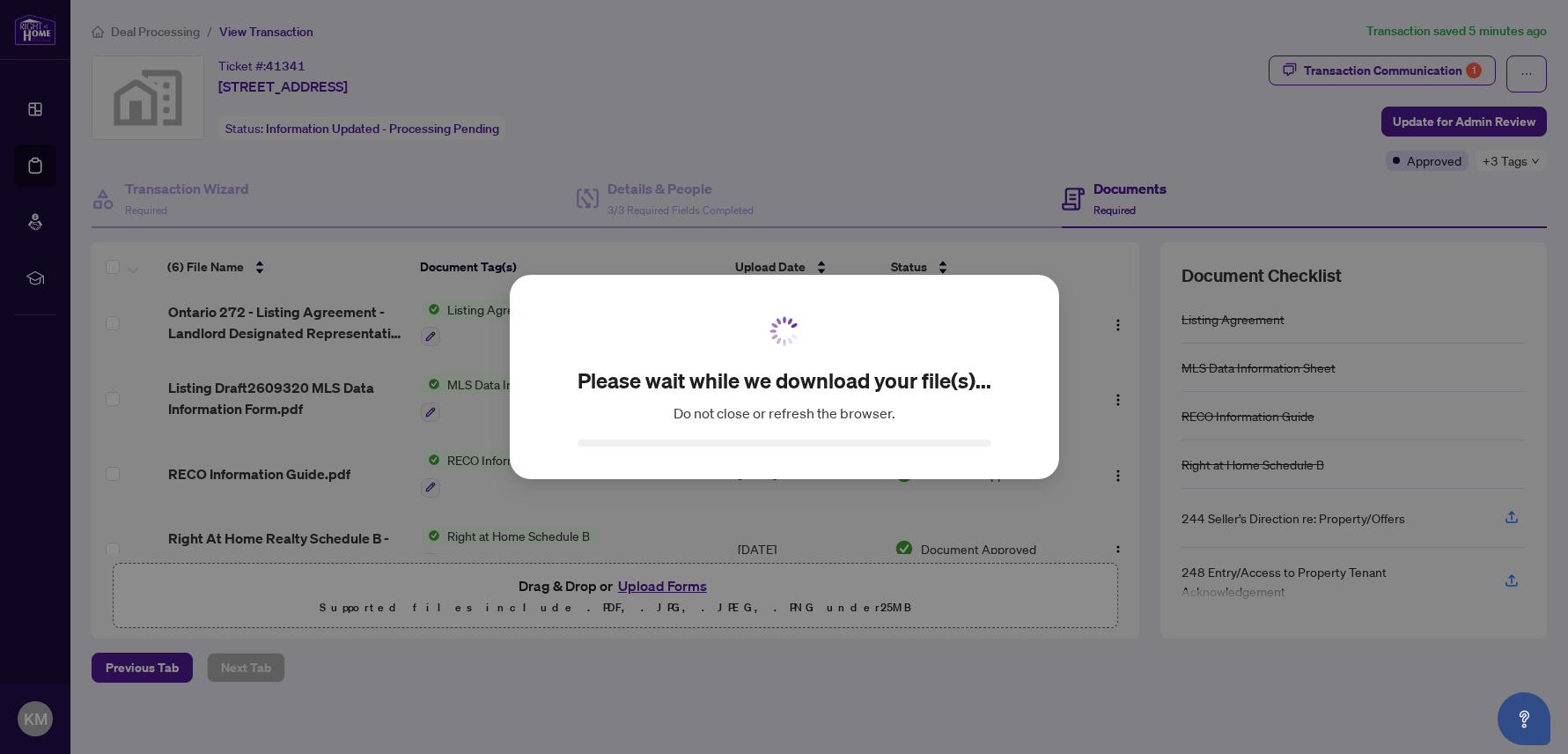
click at [958, 531] on div "Please wait while we download your file(s)... Do not close or refresh the brows…" at bounding box center [784, 377] width 1568 height 754
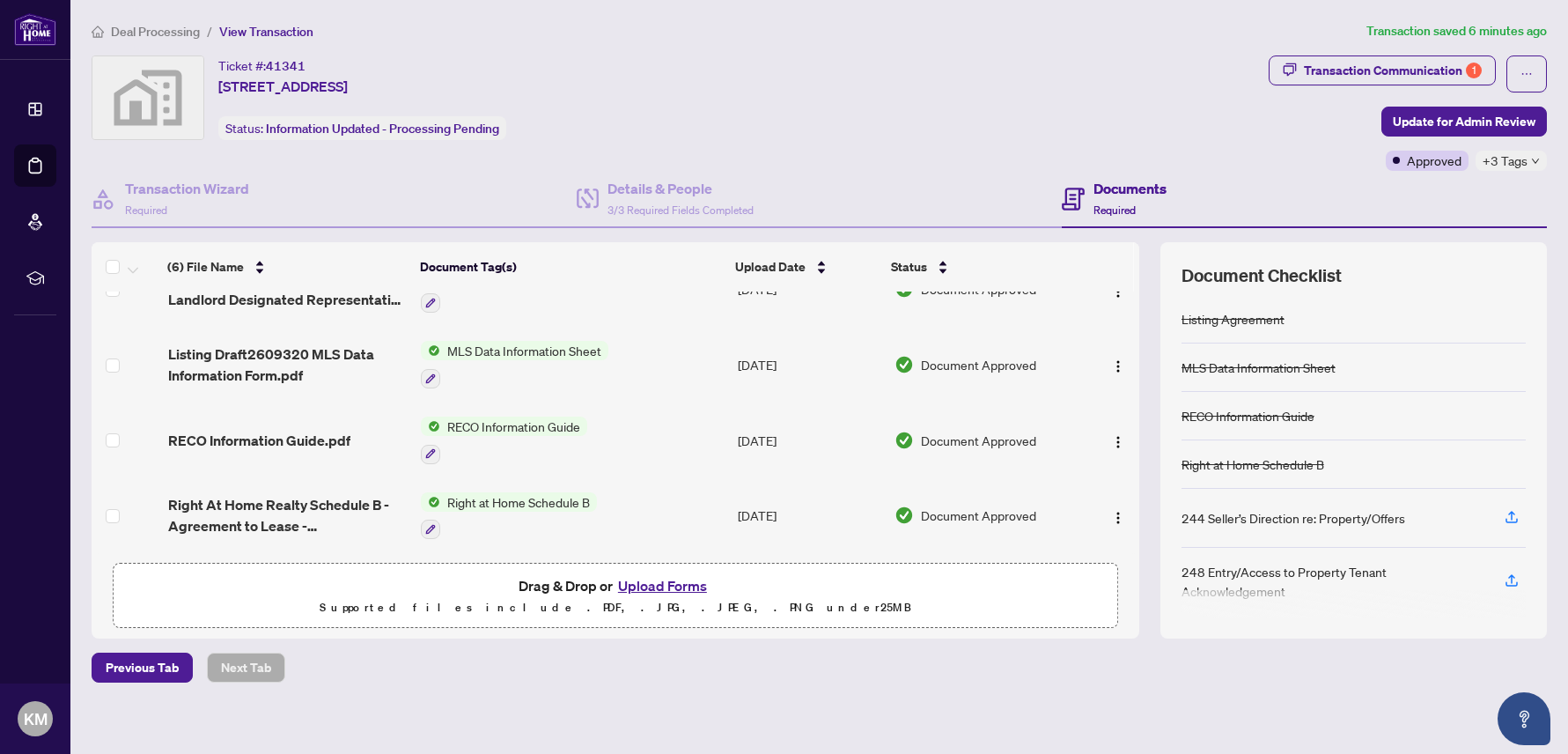
scroll to position [194, 0]
click at [1111, 511] on img "button" at bounding box center [1118, 518] width 14 height 14
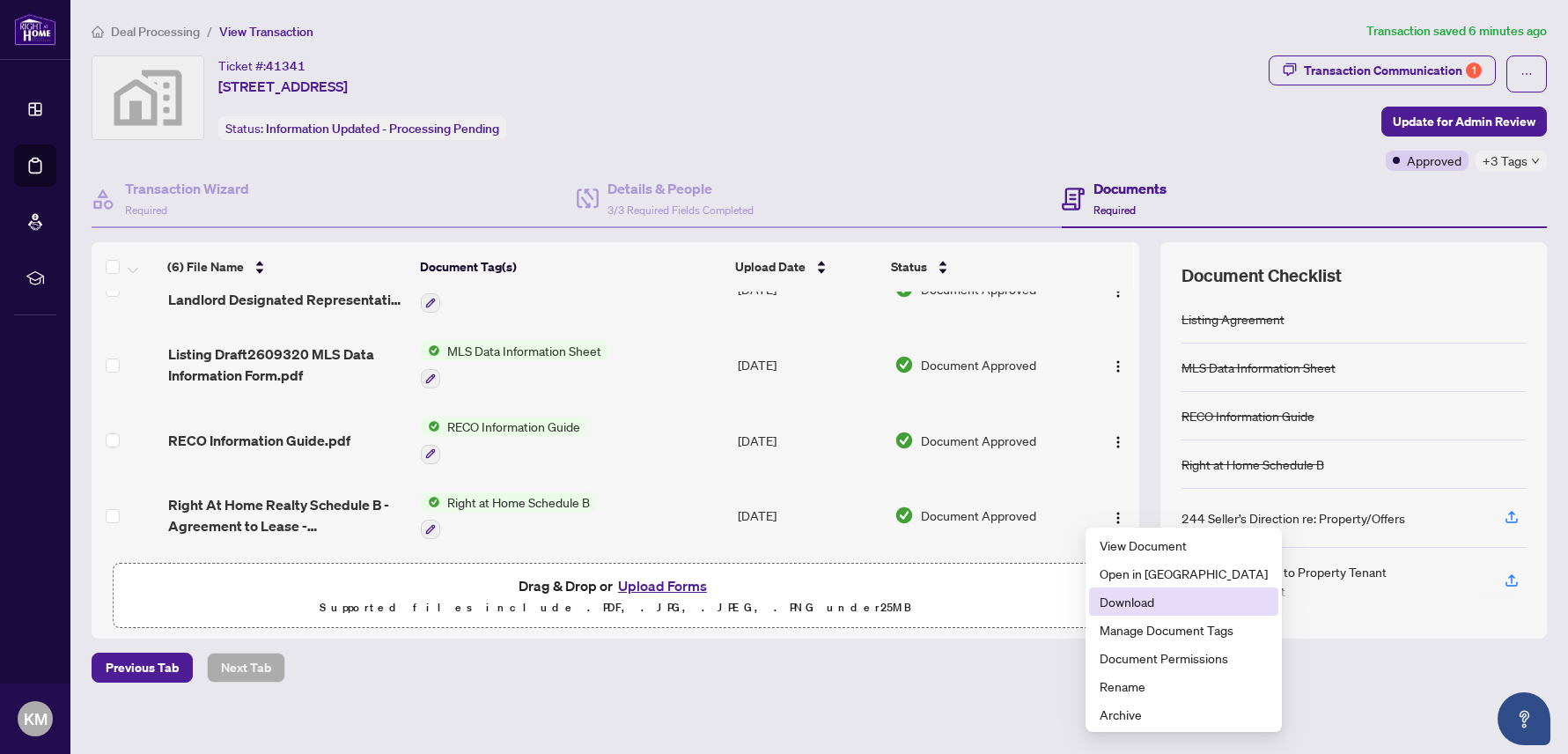
click at [1119, 599] on span "Download" at bounding box center [1183, 601] width 168 height 19
